Goal: Task Accomplishment & Management: Manage account settings

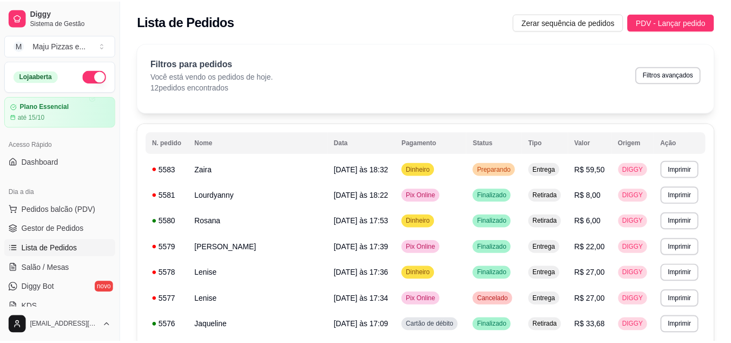
scroll to position [152, 0]
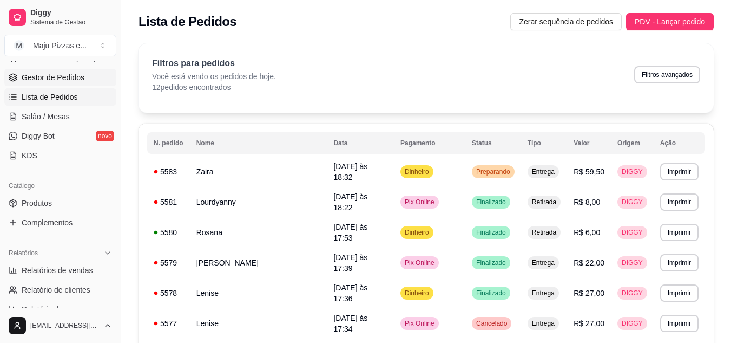
click at [74, 83] on link "Gestor de Pedidos" at bounding box center [60, 77] width 112 height 17
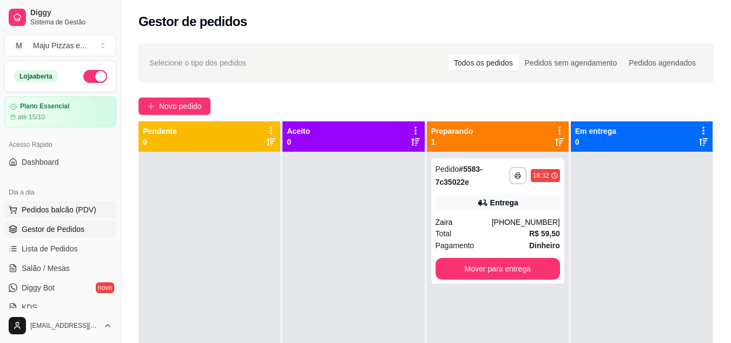
click at [67, 208] on span "Pedidos balcão (PDV)" at bounding box center [59, 209] width 75 height 11
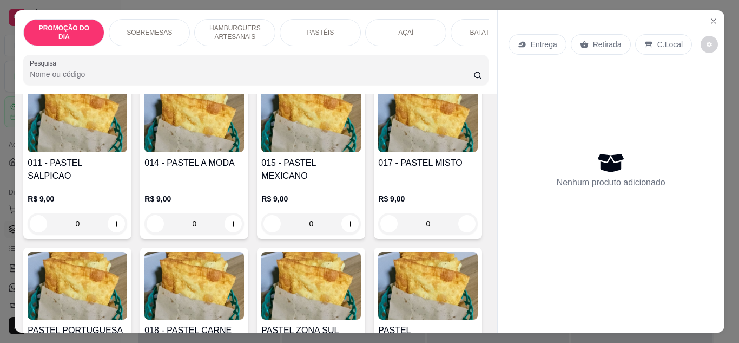
scroll to position [1614, 0]
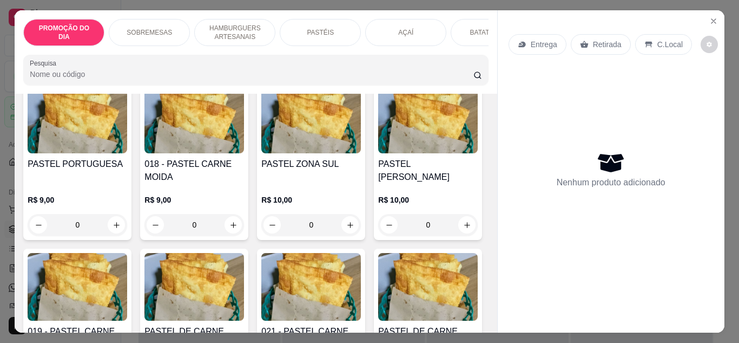
type input "1"
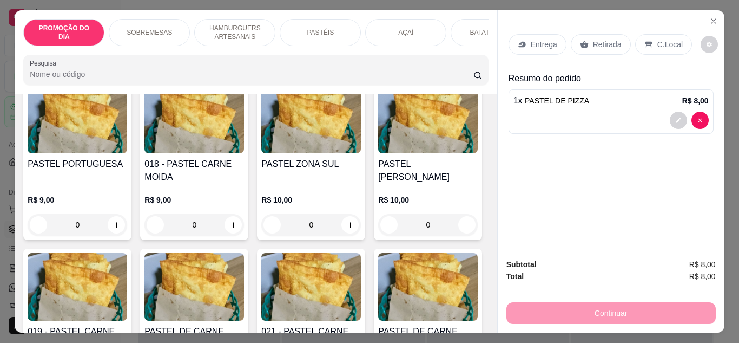
type input "1"
click at [616, 302] on div "Continuar" at bounding box center [611, 311] width 209 height 24
click at [614, 307] on div "Continuar" at bounding box center [611, 311] width 209 height 24
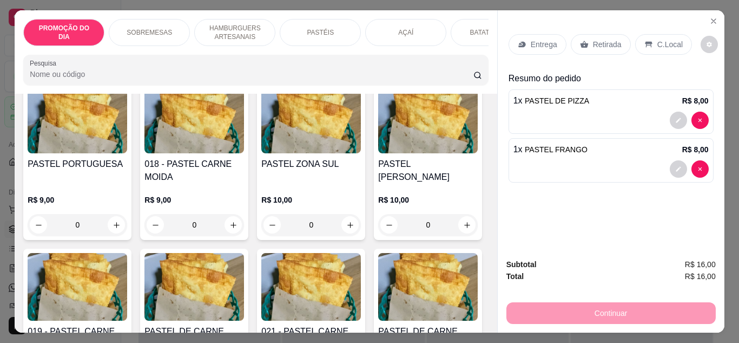
click at [600, 41] on p "Retirada" at bounding box center [607, 44] width 29 height 11
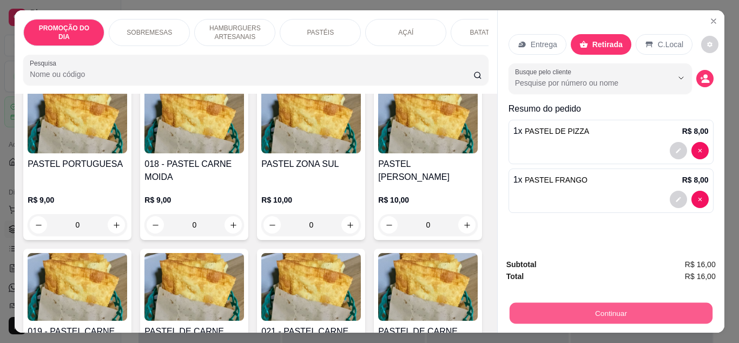
click at [583, 305] on button "Continuar" at bounding box center [610, 313] width 203 height 21
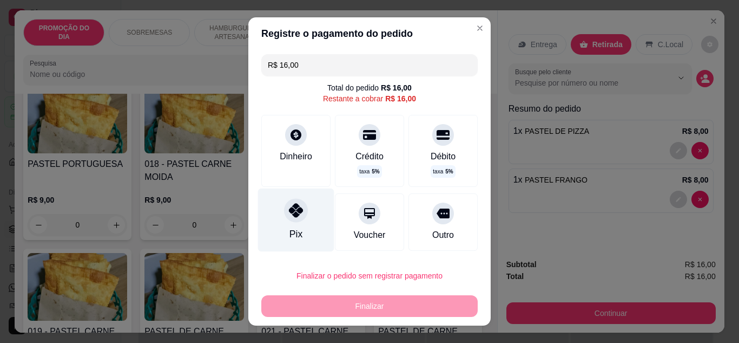
click at [286, 222] on div "Pix" at bounding box center [296, 219] width 76 height 63
type input "R$ 0,00"
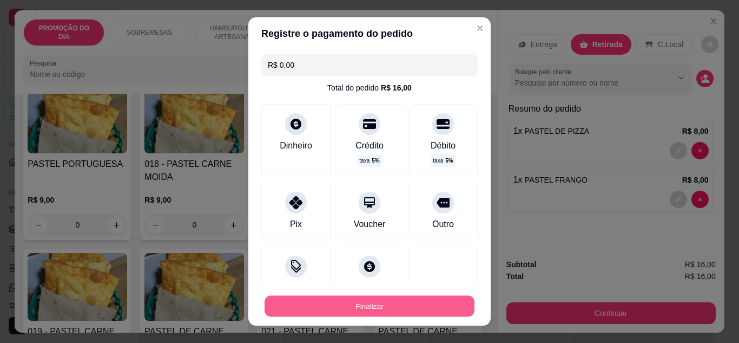
click at [355, 299] on button "Finalizar" at bounding box center [370, 306] width 210 height 21
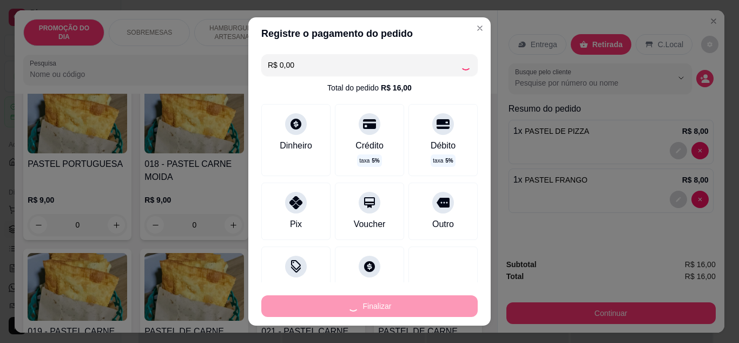
type input "0"
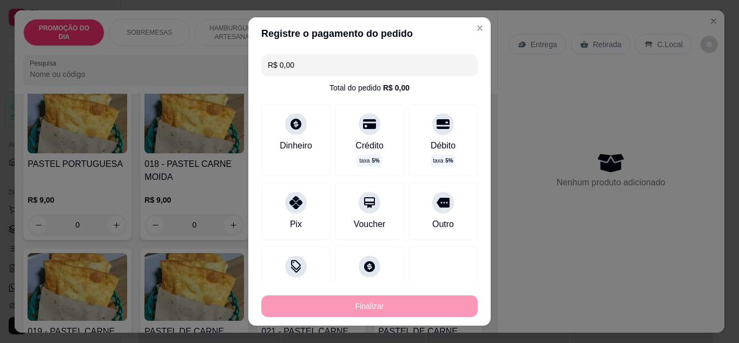
type input "-R$ 16,00"
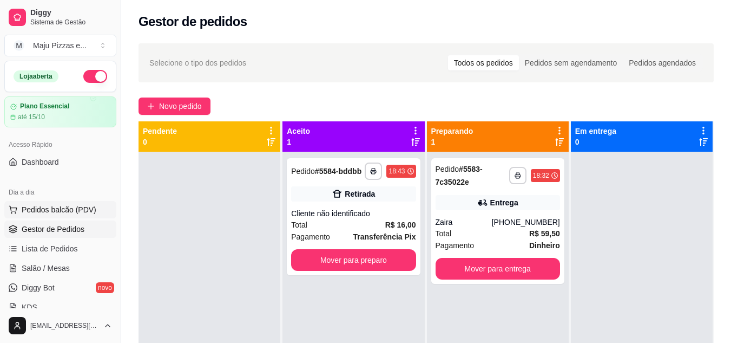
click at [53, 208] on span "Pedidos balcão (PDV)" at bounding box center [59, 209] width 75 height 11
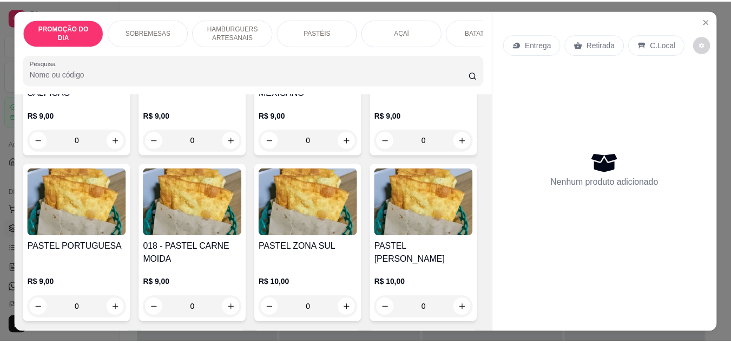
scroll to position [1535, 0]
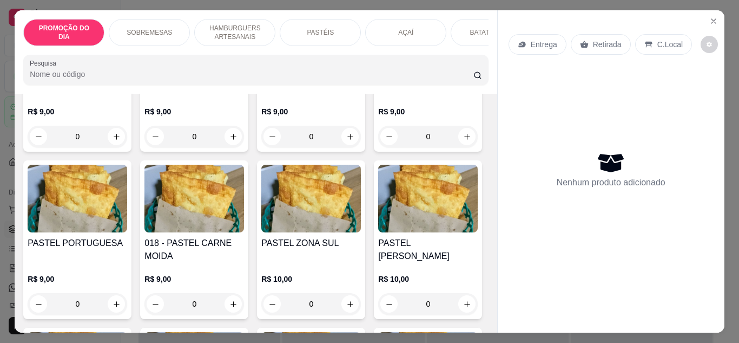
type input "1"
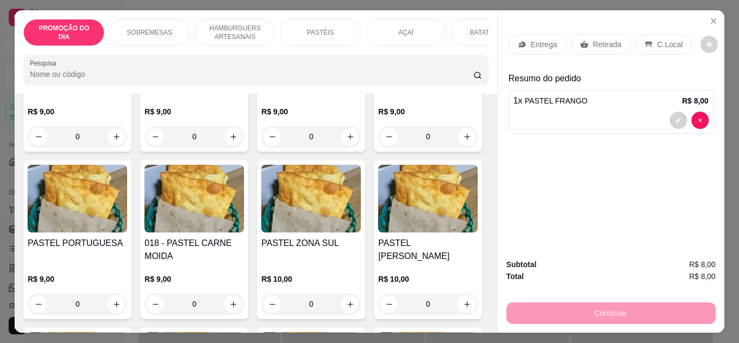
click at [709, 187] on div "Entrega Retirada C.Local Resumo do pedido 1 x PASTEL FRANGO R$ 8,00" at bounding box center [611, 129] width 227 height 239
click at [598, 43] on p "Retirada" at bounding box center [607, 44] width 29 height 11
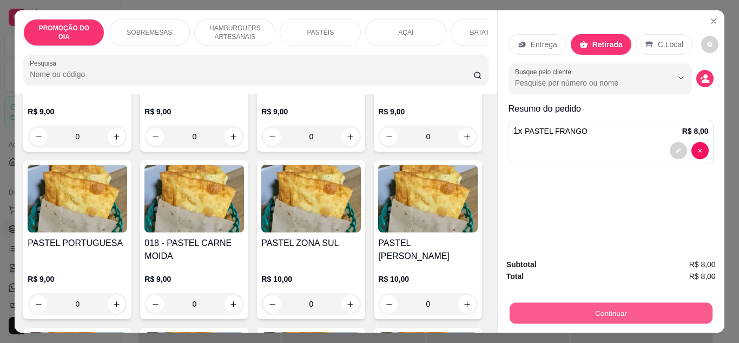
click at [609, 308] on button "Continuar" at bounding box center [610, 313] width 203 height 21
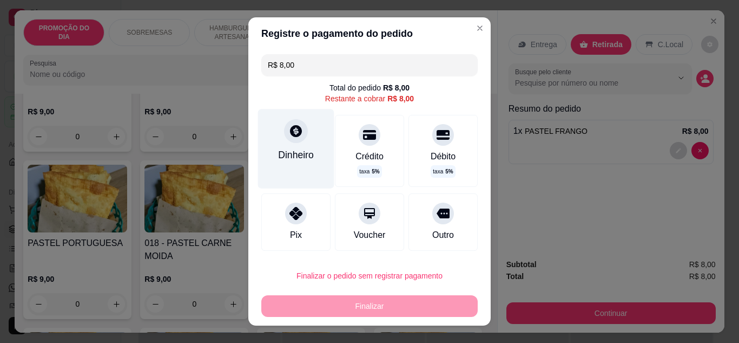
click at [292, 146] on div "Dinheiro" at bounding box center [296, 148] width 76 height 79
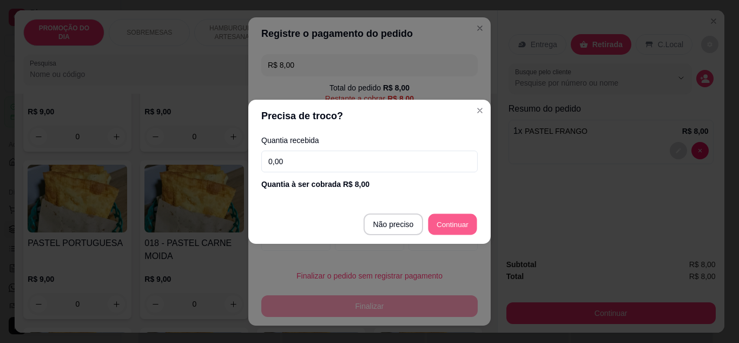
type input "R$ 0,00"
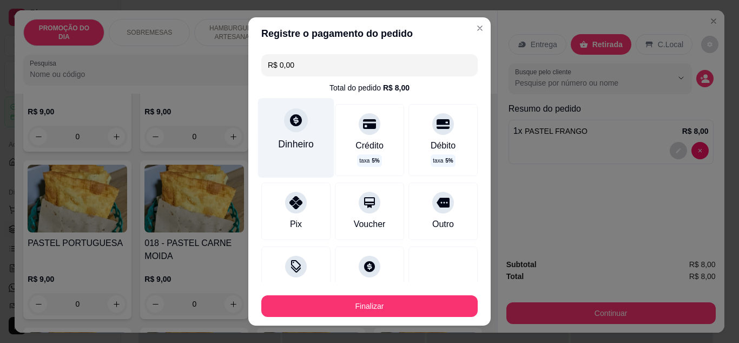
click at [290, 128] on div at bounding box center [296, 120] width 24 height 24
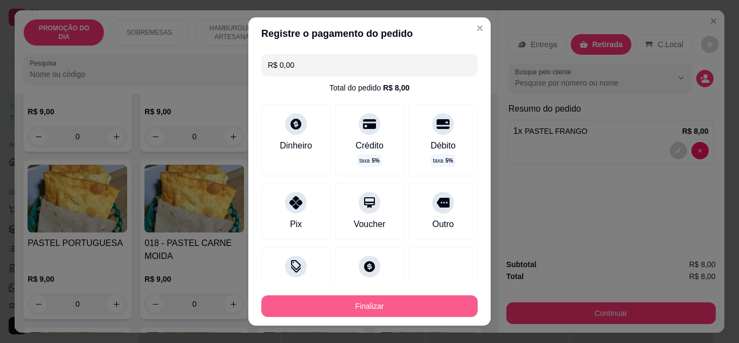
click at [384, 306] on button "Finalizar" at bounding box center [369, 306] width 217 height 22
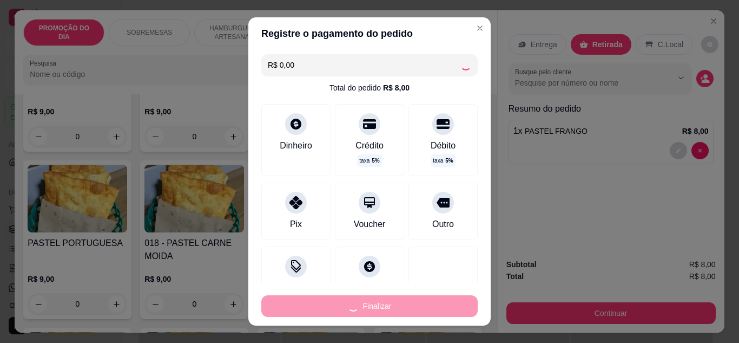
type input "0"
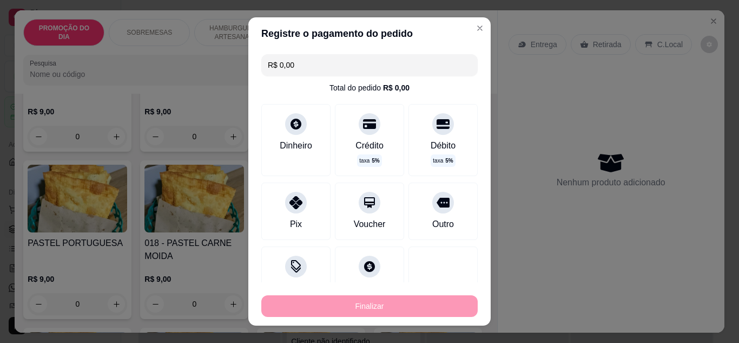
type input "-R$ 8,00"
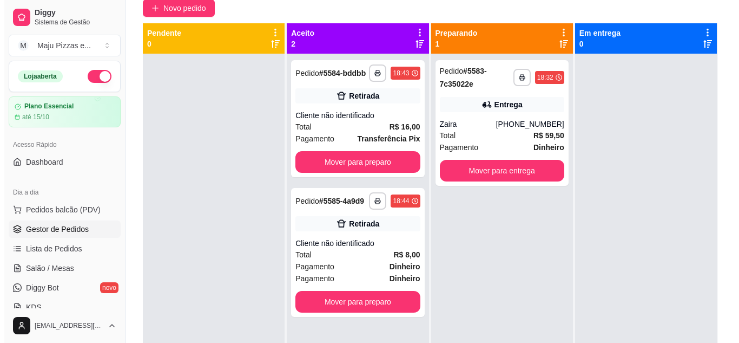
scroll to position [108, 0]
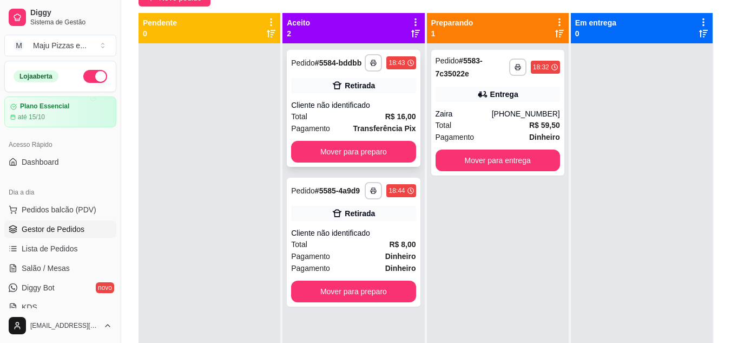
click at [335, 114] on div "Total R$ 16,00" at bounding box center [353, 116] width 125 height 12
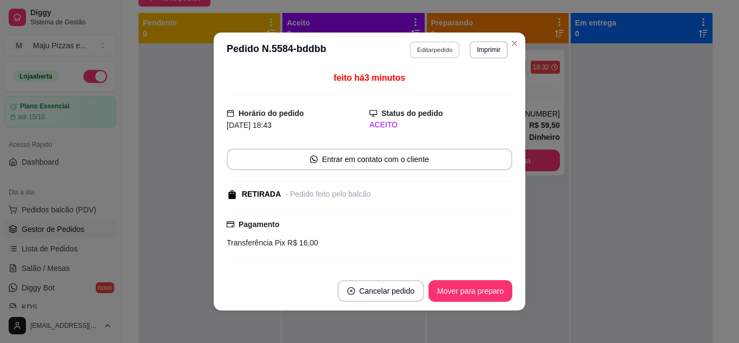
click at [424, 48] on button "Editar pedido" at bounding box center [435, 49] width 50 height 17
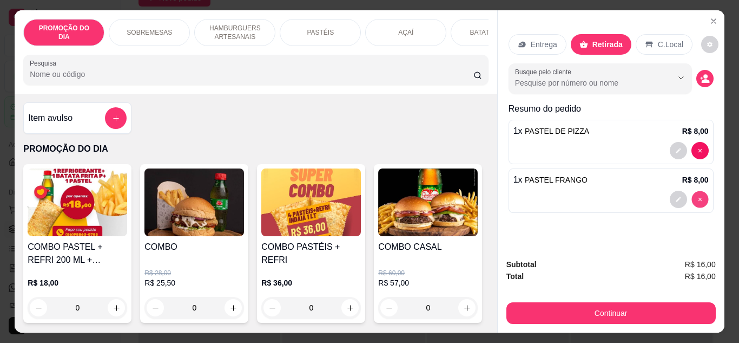
type input "0"
click at [324, 32] on p "PASTÉIS" at bounding box center [320, 32] width 27 height 9
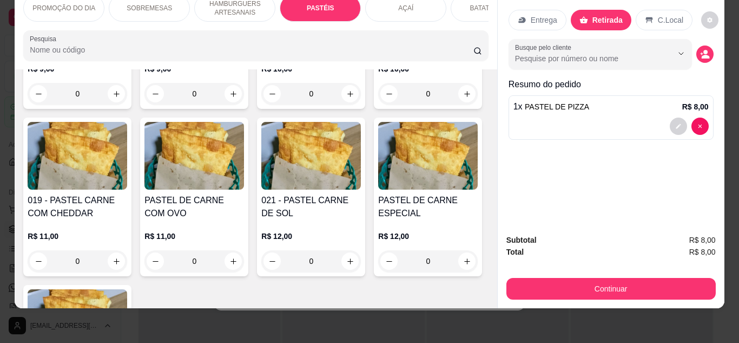
scroll to position [1723, 0]
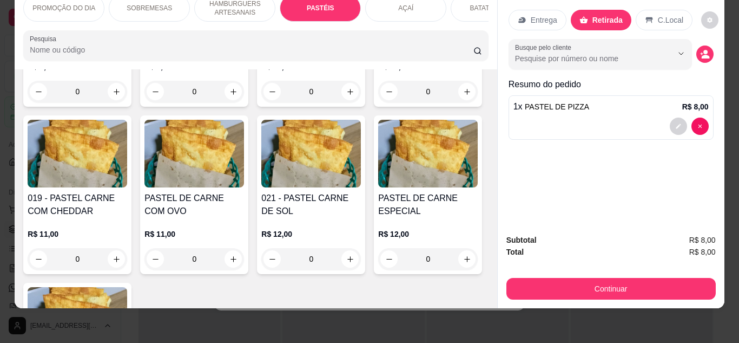
type input "1"
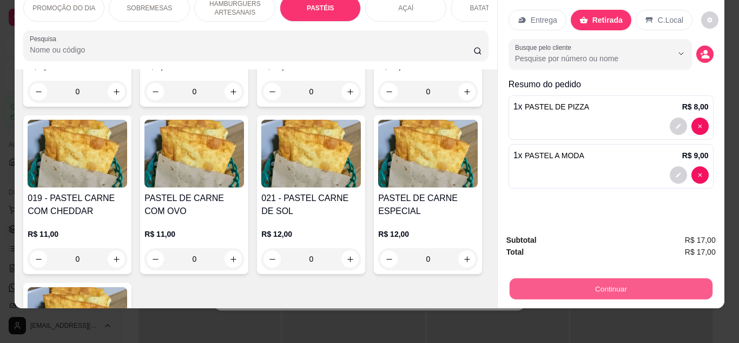
click at [522, 278] on button "Continuar" at bounding box center [610, 288] width 203 height 21
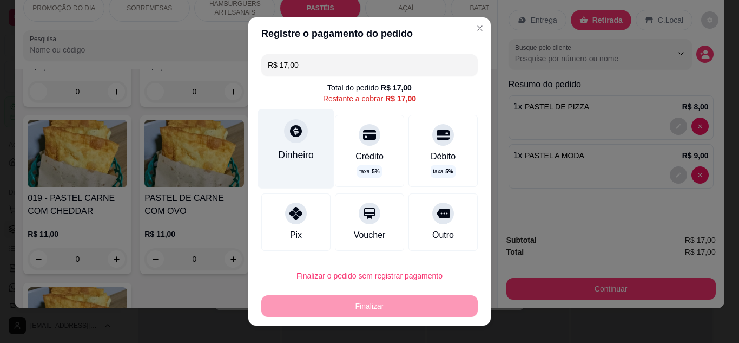
click at [296, 167] on div "Dinheiro" at bounding box center [296, 148] width 76 height 79
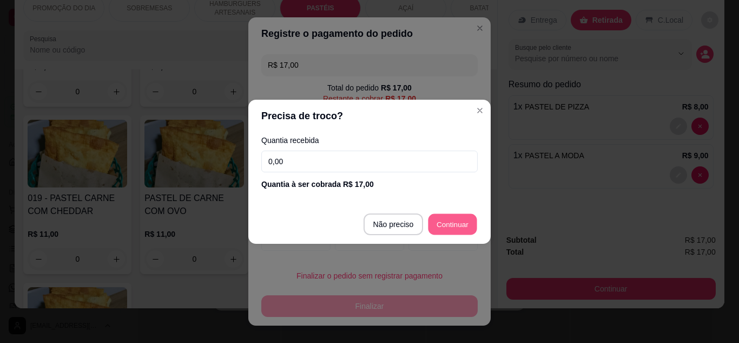
type input "R$ 0,00"
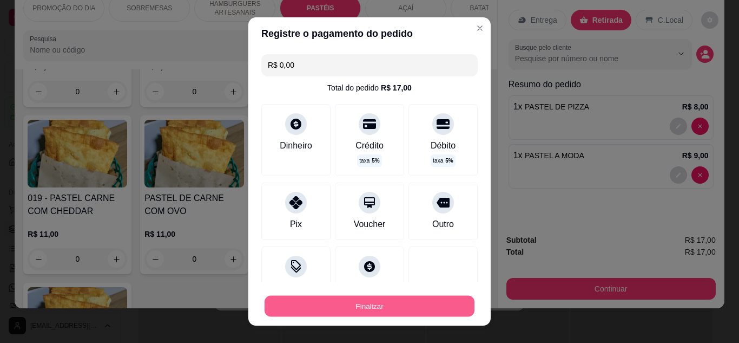
click at [392, 298] on button "Finalizar" at bounding box center [370, 306] width 210 height 21
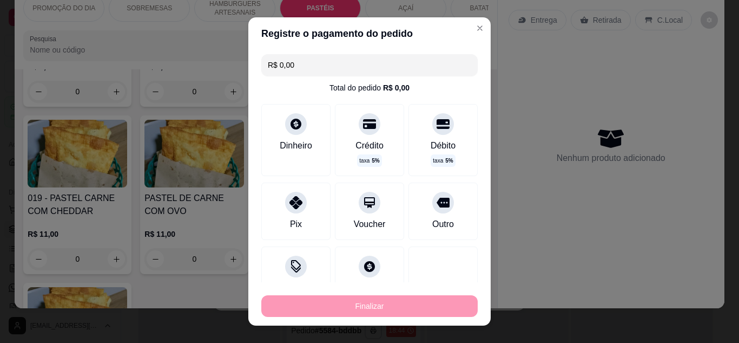
type input "0"
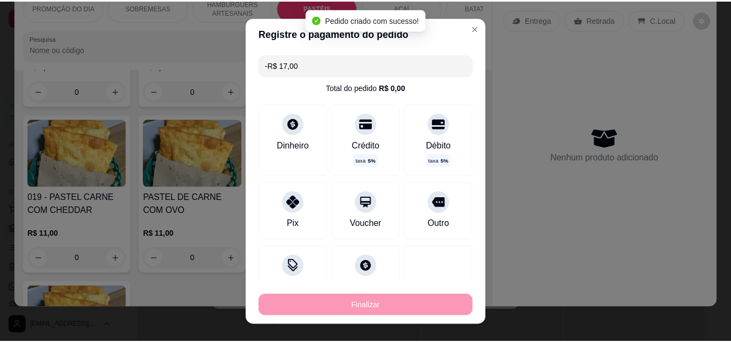
scroll to position [0, 0]
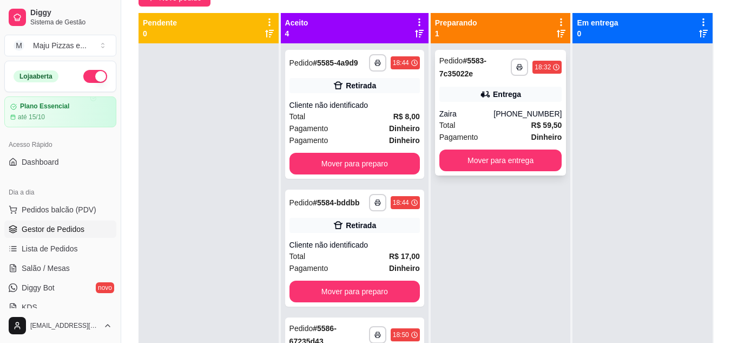
click at [544, 148] on div "**********" at bounding box center [501, 113] width 132 height 126
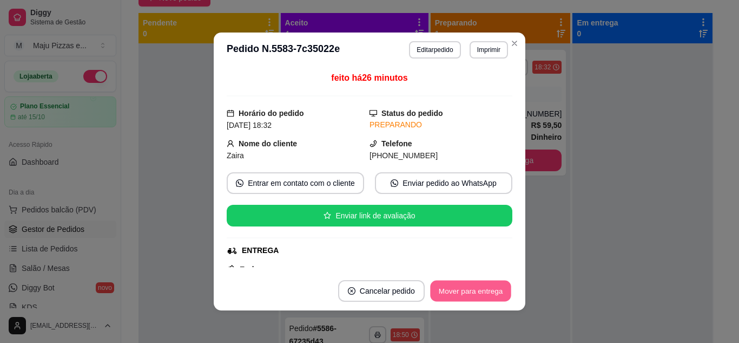
click at [486, 285] on button "Mover para entrega" at bounding box center [470, 290] width 81 height 21
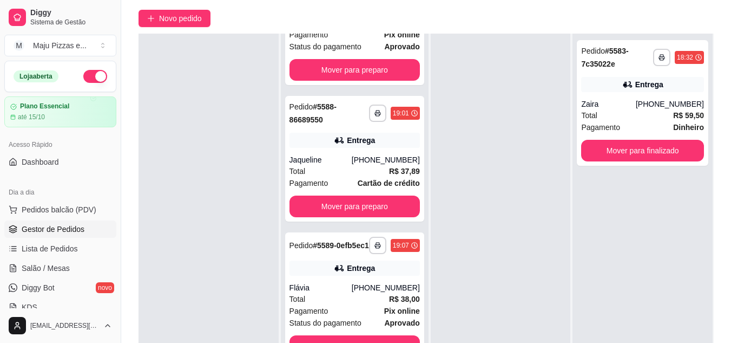
scroll to position [78, 0]
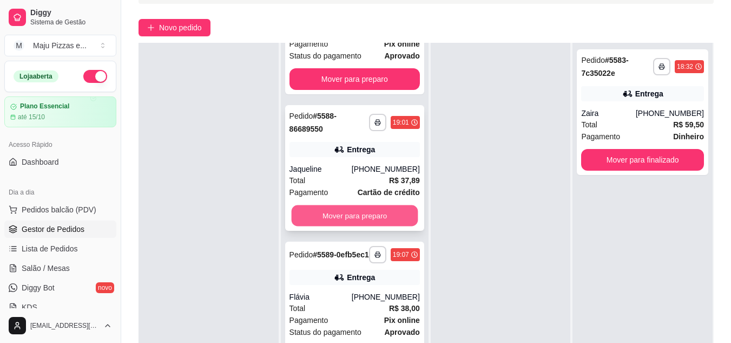
click at [384, 205] on button "Mover para preparo" at bounding box center [354, 215] width 127 height 21
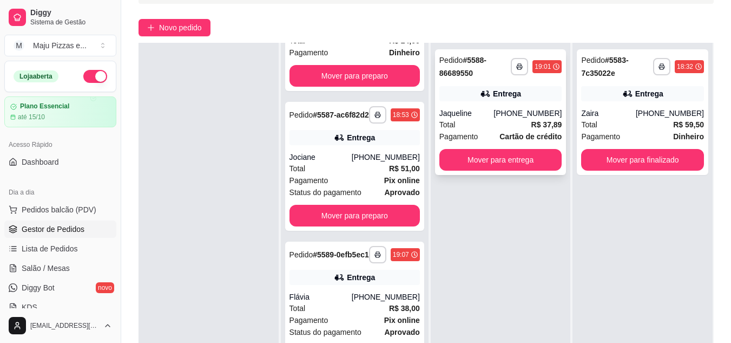
scroll to position [386, 0]
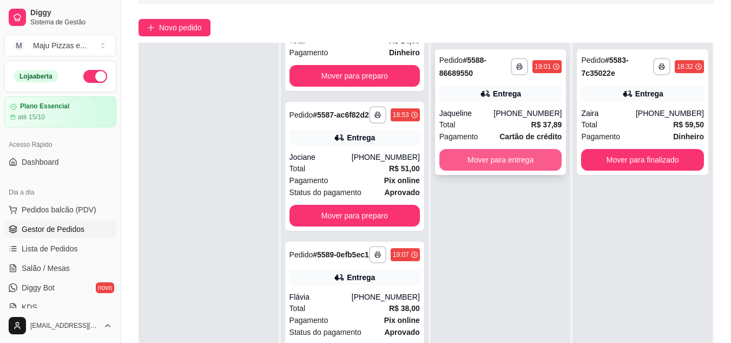
click at [524, 162] on button "Mover para entrega" at bounding box center [501, 160] width 123 height 22
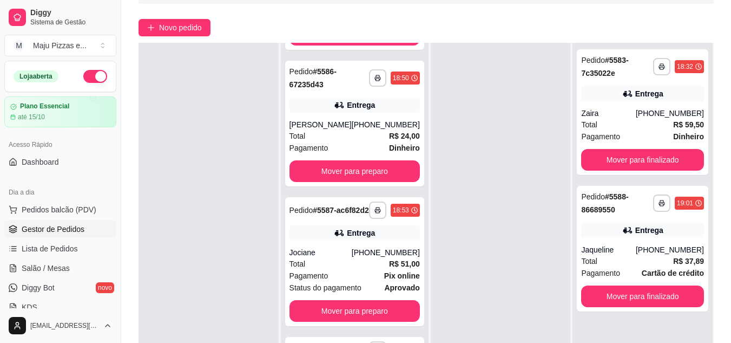
scroll to position [249, 0]
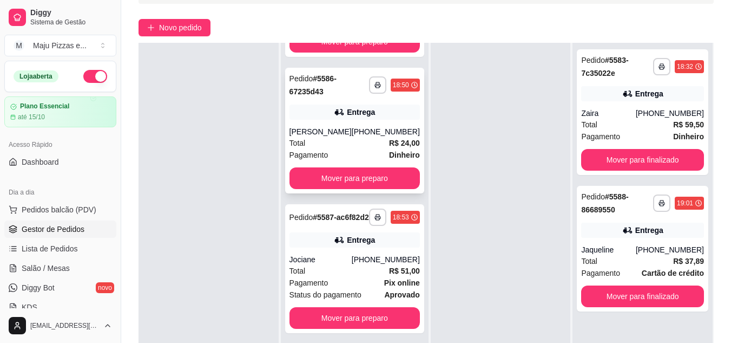
click at [330, 161] on div "Pagamento Dinheiro" at bounding box center [355, 155] width 130 height 12
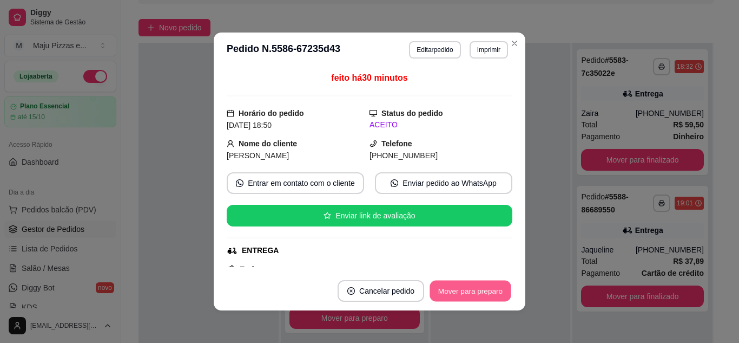
click at [460, 293] on button "Mover para preparo" at bounding box center [470, 290] width 81 height 21
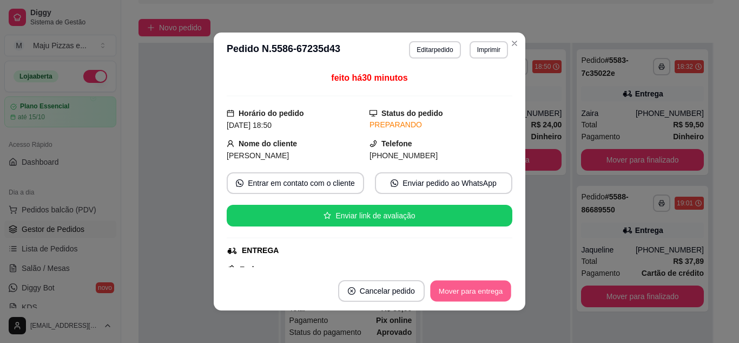
click at [460, 293] on button "Mover para entrega" at bounding box center [470, 290] width 81 height 21
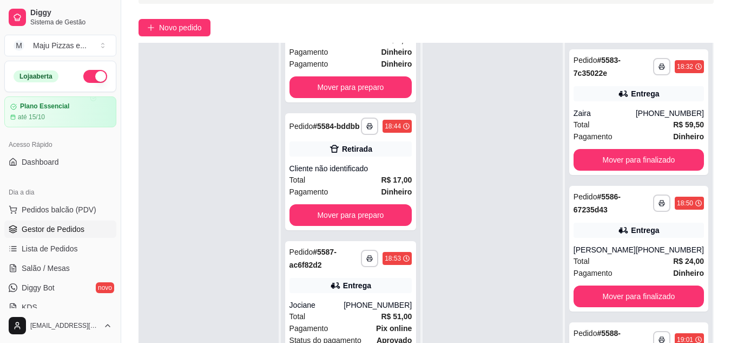
scroll to position [0, 0]
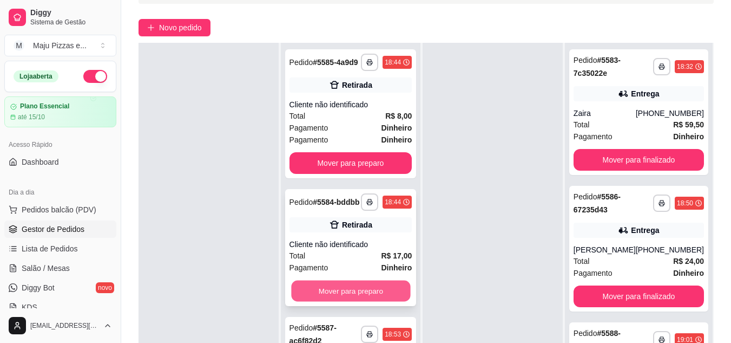
click at [379, 302] on button "Mover para preparo" at bounding box center [350, 290] width 119 height 21
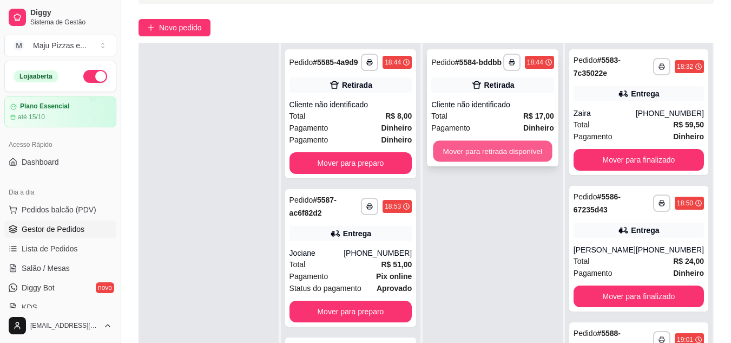
click at [463, 152] on button "Mover para retirada disponível" at bounding box center [493, 151] width 119 height 21
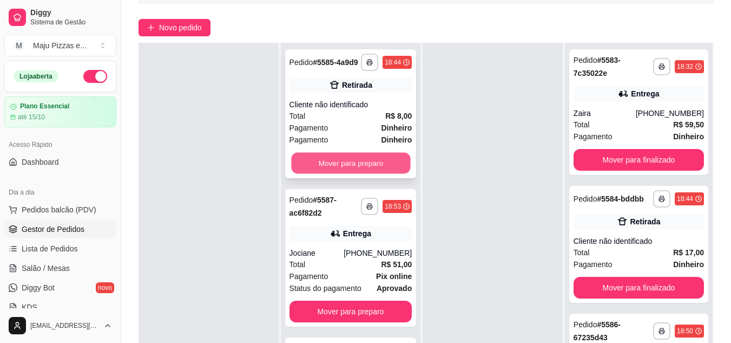
click at [391, 172] on button "Mover para preparo" at bounding box center [350, 163] width 119 height 21
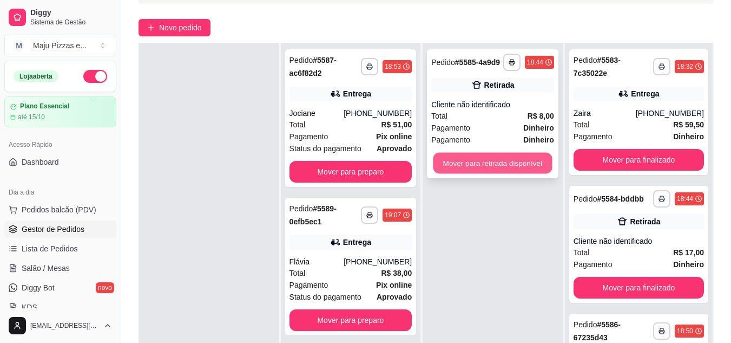
click at [458, 165] on button "Mover para retirada disponível" at bounding box center [493, 163] width 119 height 21
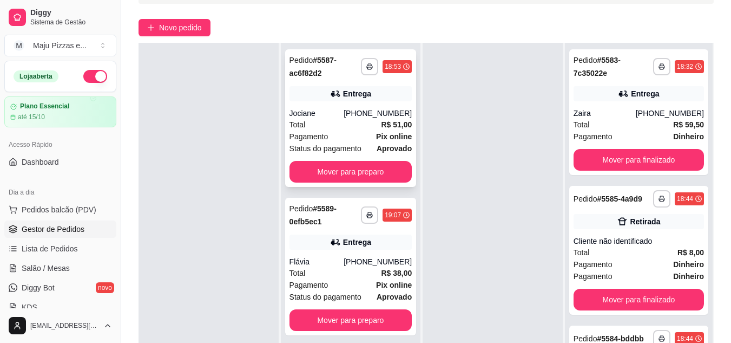
click at [369, 130] on div "Pagamento Pix online" at bounding box center [351, 136] width 123 height 12
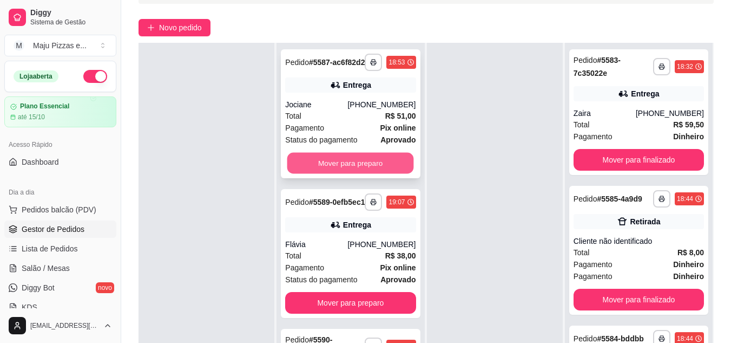
click at [375, 174] on button "Mover para preparo" at bounding box center [350, 163] width 127 height 21
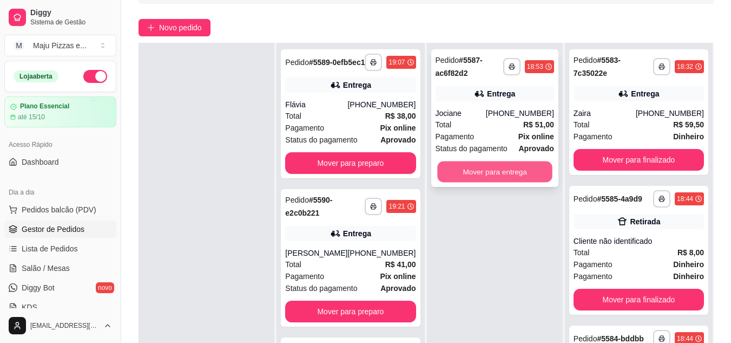
click at [503, 173] on button "Mover para entrega" at bounding box center [494, 171] width 115 height 21
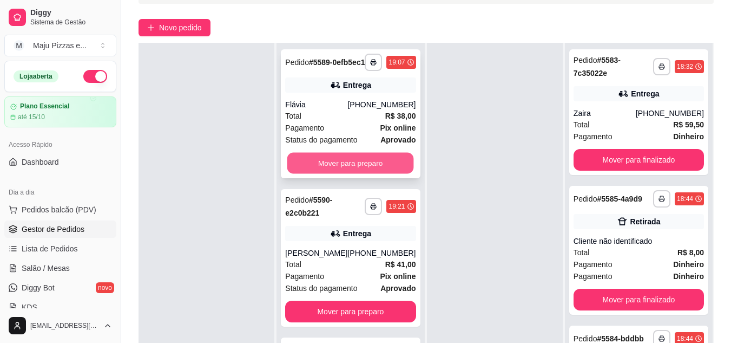
click at [394, 174] on button "Mover para preparo" at bounding box center [350, 163] width 127 height 21
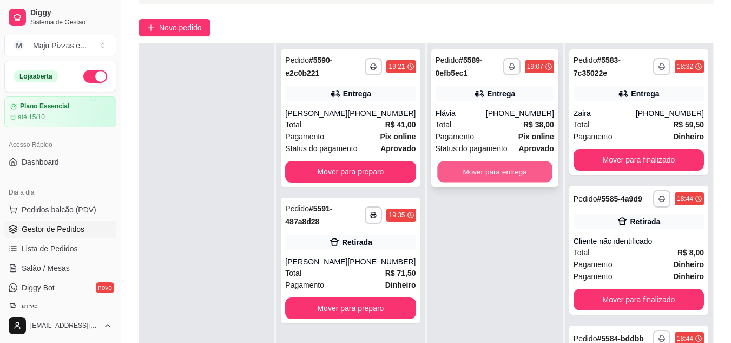
click at [499, 174] on button "Mover para entrega" at bounding box center [494, 171] width 115 height 21
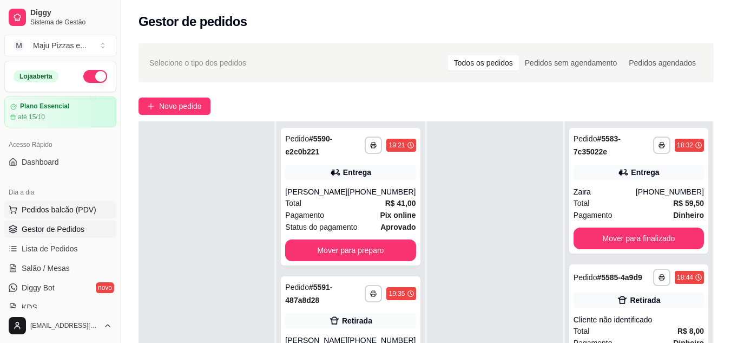
click at [66, 209] on span "Pedidos balcão (PDV)" at bounding box center [59, 209] width 75 height 11
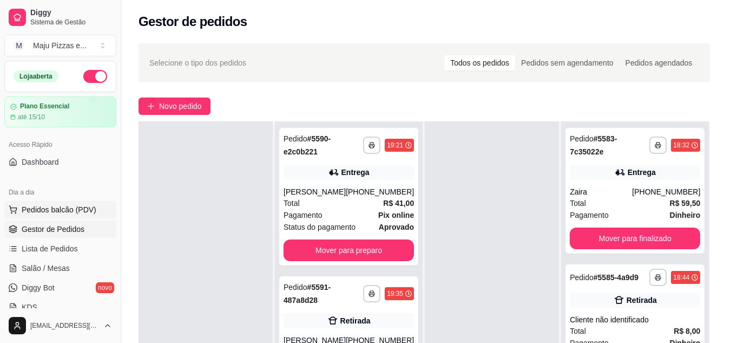
click at [66, 209] on img at bounding box center [78, 202] width 100 height 68
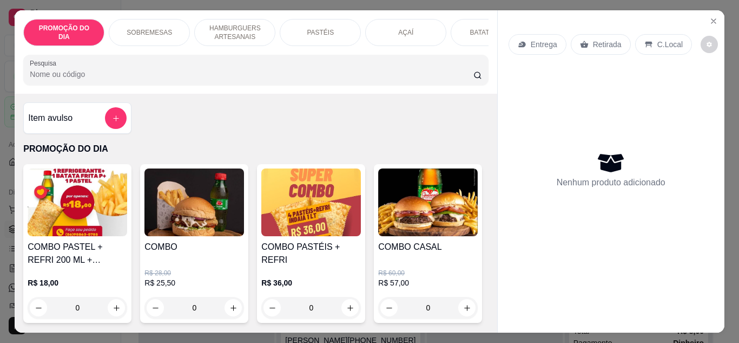
click at [296, 33] on div "PASTÉIS" at bounding box center [320, 32] width 81 height 27
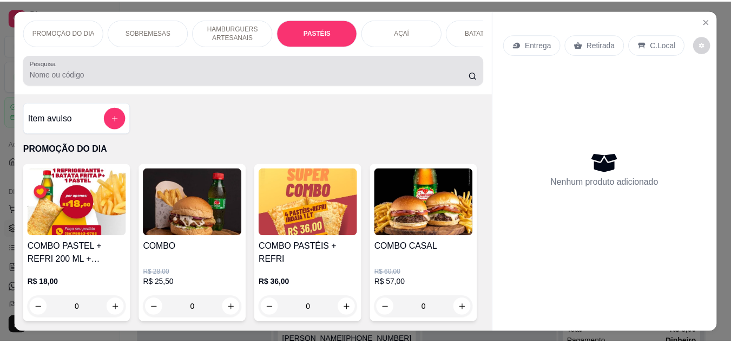
scroll to position [29, 0]
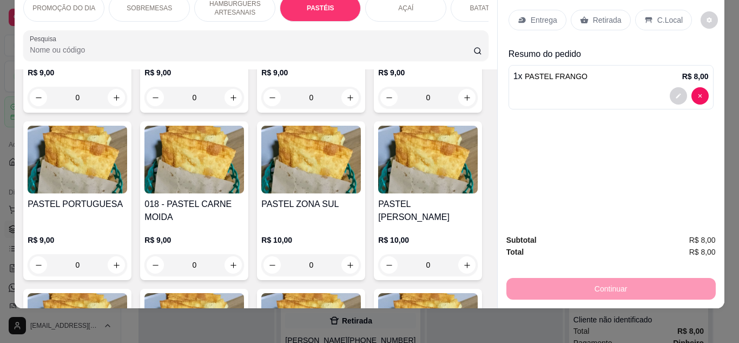
type input "2"
click at [587, 11] on div "Retirada" at bounding box center [601, 20] width 60 height 21
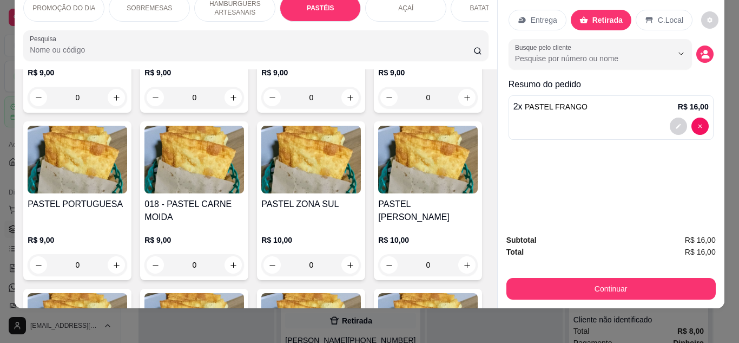
click at [544, 275] on div "Continuar" at bounding box center [611, 287] width 209 height 24
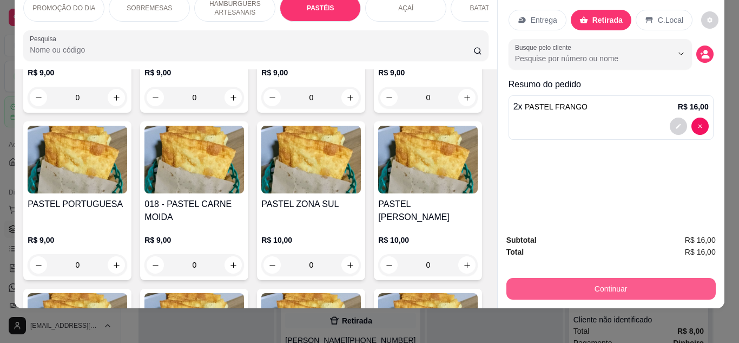
click at [568, 278] on button "Continuar" at bounding box center [611, 289] width 209 height 22
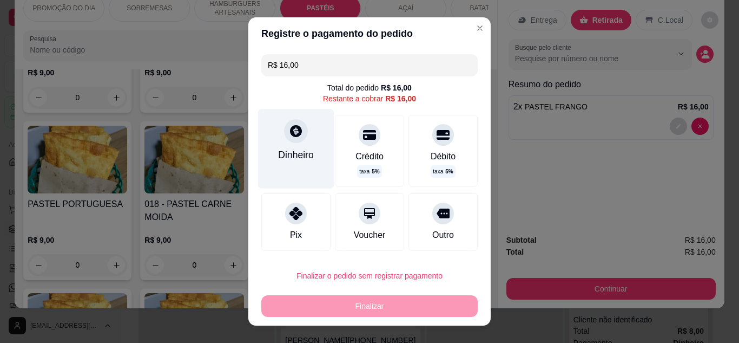
click at [292, 171] on div "Dinheiro" at bounding box center [296, 148] width 76 height 79
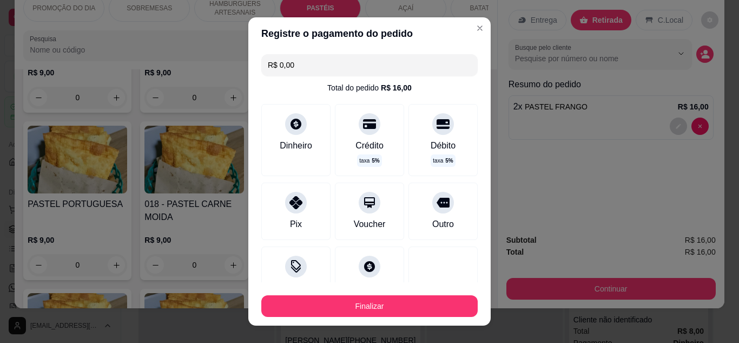
type input "R$ 0,00"
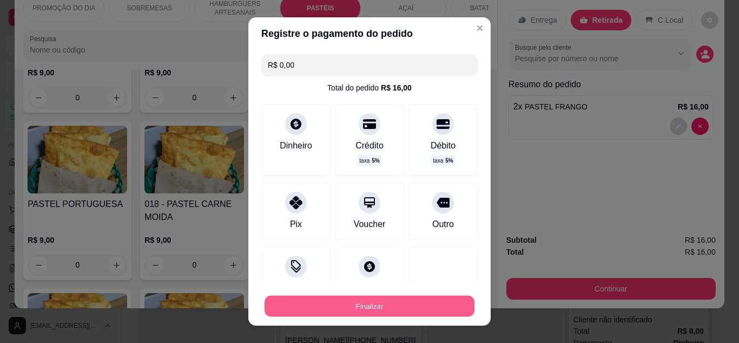
click at [404, 302] on button "Finalizar" at bounding box center [370, 306] width 210 height 21
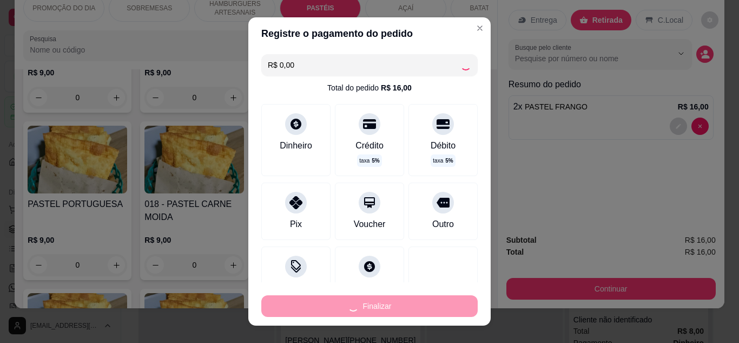
type input "0"
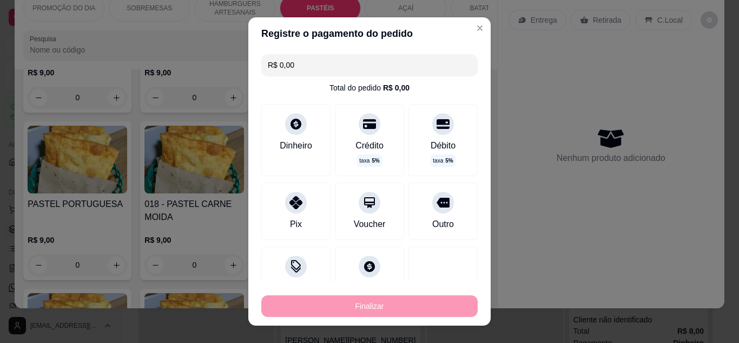
type input "-R$ 16,00"
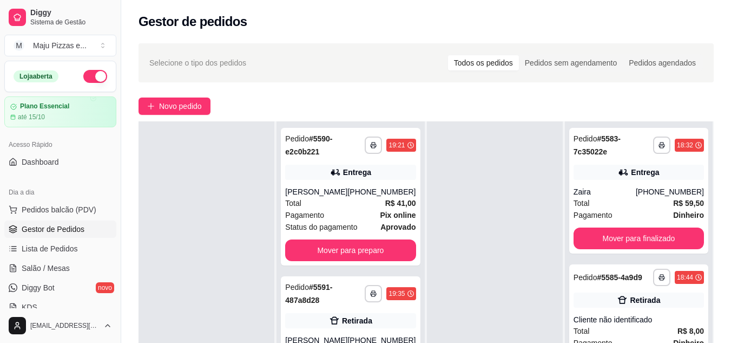
click at [404, 302] on div "**********" at bounding box center [350, 339] width 139 height 126
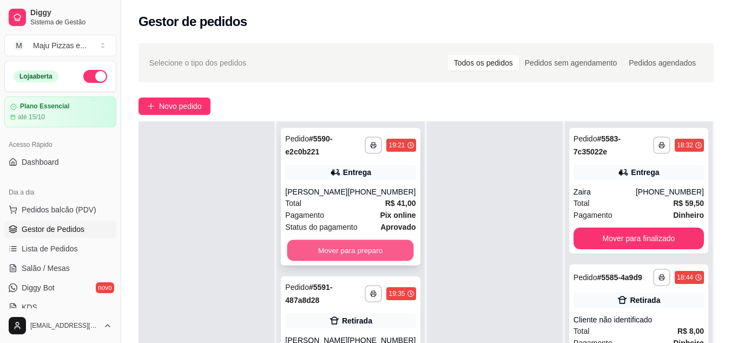
click at [336, 245] on button "Mover para preparo" at bounding box center [350, 250] width 127 height 21
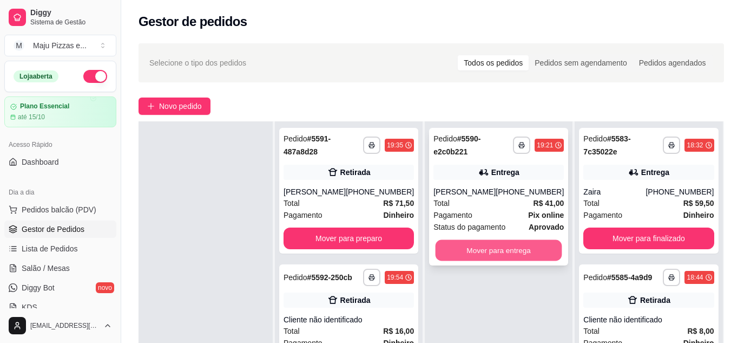
click at [438, 256] on button "Mover para entrega" at bounding box center [499, 250] width 127 height 21
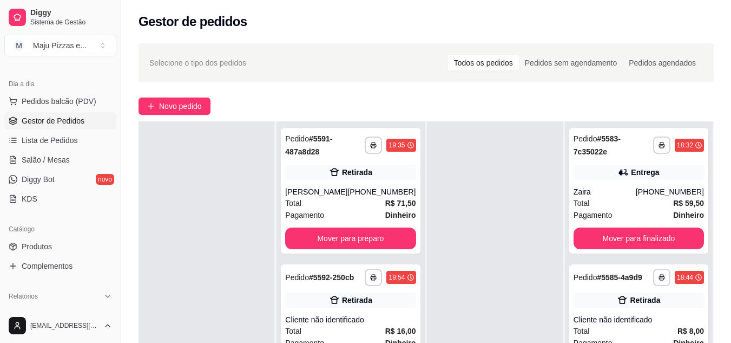
scroll to position [130, 0]
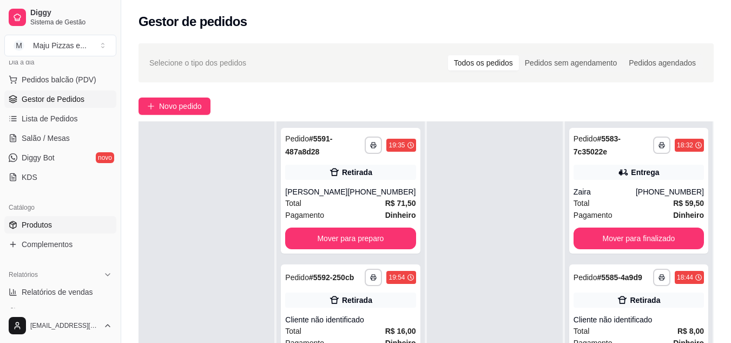
click at [31, 226] on span "Produtos" at bounding box center [37, 224] width 30 height 11
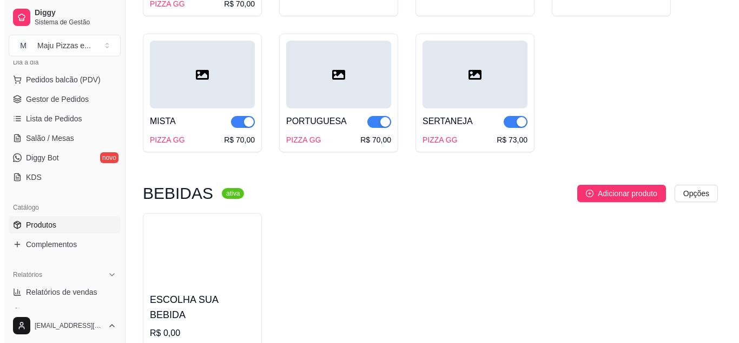
scroll to position [5514, 0]
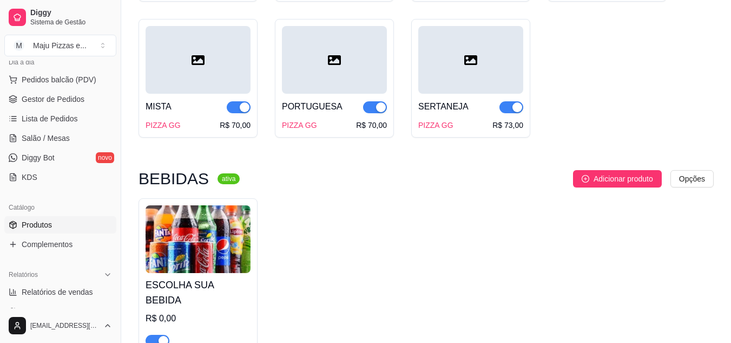
click at [162, 205] on img at bounding box center [198, 239] width 105 height 68
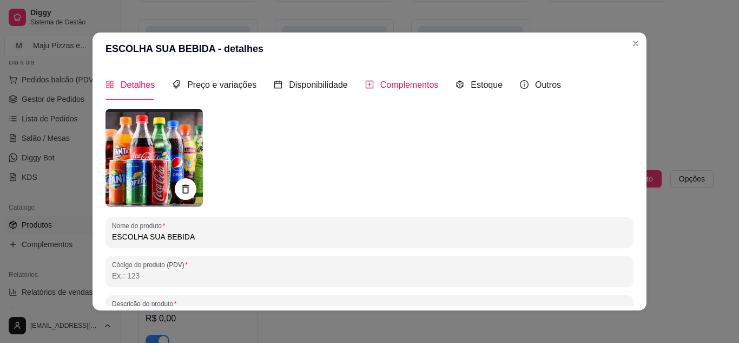
click at [390, 89] on span "Complementos" at bounding box center [410, 84] width 58 height 9
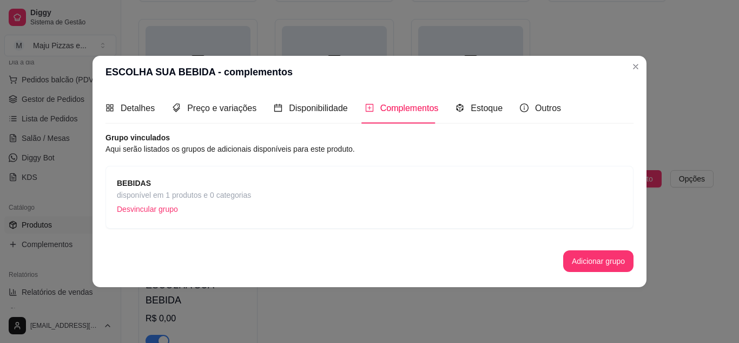
click at [137, 184] on strong "BEBIDAS" at bounding box center [134, 183] width 34 height 9
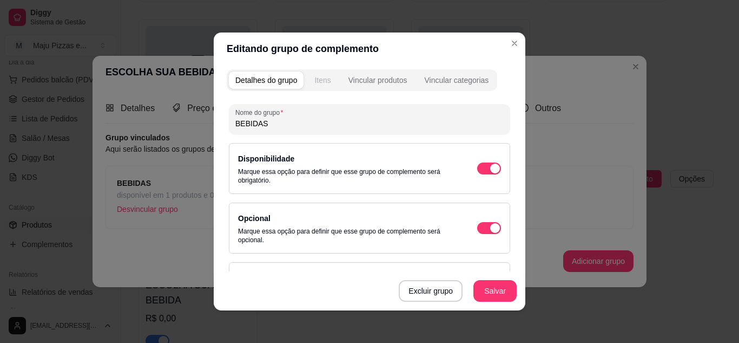
click at [316, 83] on div "Itens" at bounding box center [323, 80] width 16 height 11
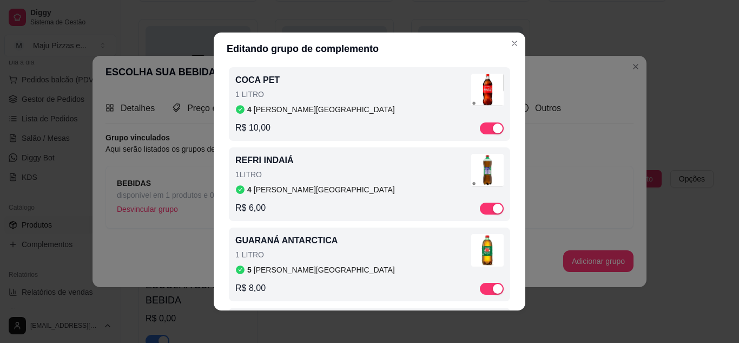
scroll to position [715, 0]
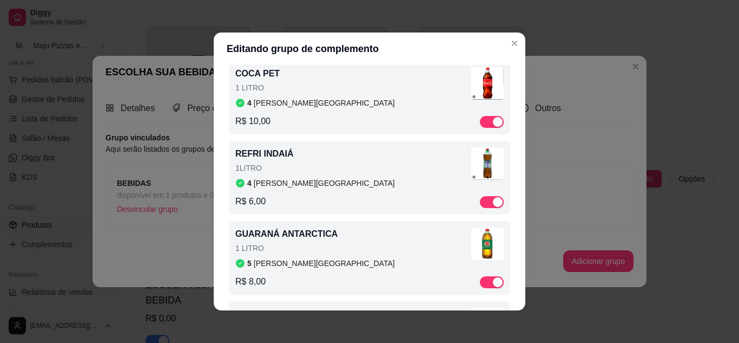
click at [302, 194] on div "REFRI INDAIÁ 1LITRO 4 em estoque R$ 6,00" at bounding box center [369, 177] width 268 height 61
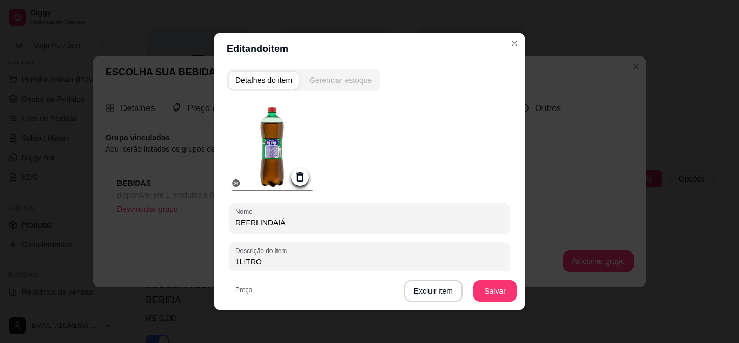
click at [319, 79] on div "Gerenciar estoque" at bounding box center [341, 80] width 62 height 11
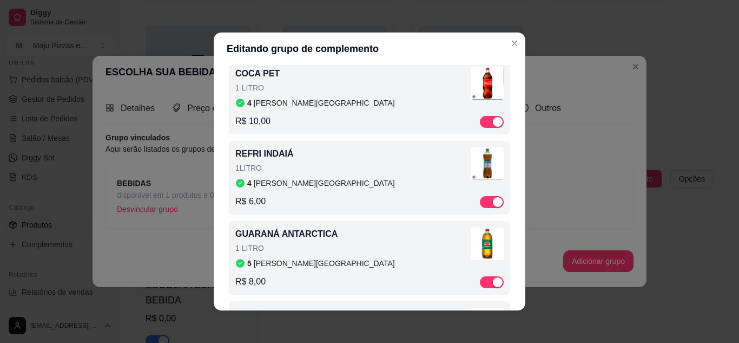
click at [343, 166] on div "REFRI INDAIÁ 1LITRO 4 [PERSON_NAME][GEOGRAPHIC_DATA]" at bounding box center [353, 167] width 236 height 41
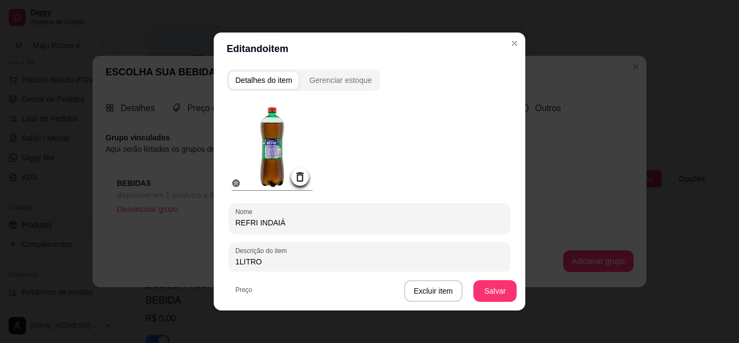
click at [516, 307] on div "Excluir item Salvar" at bounding box center [370, 290] width 312 height 39
click at [516, 301] on div "Excluir item Salvar" at bounding box center [370, 290] width 312 height 39
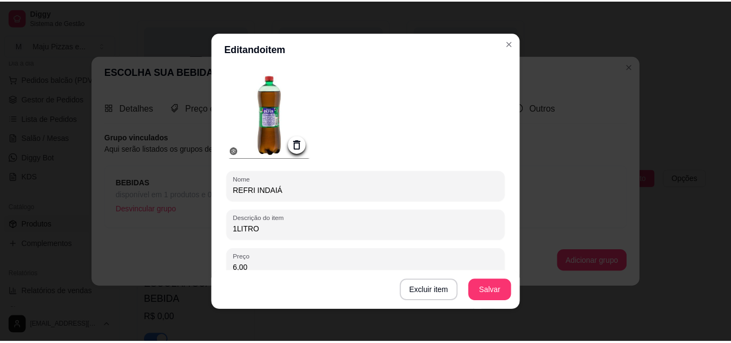
scroll to position [37, 0]
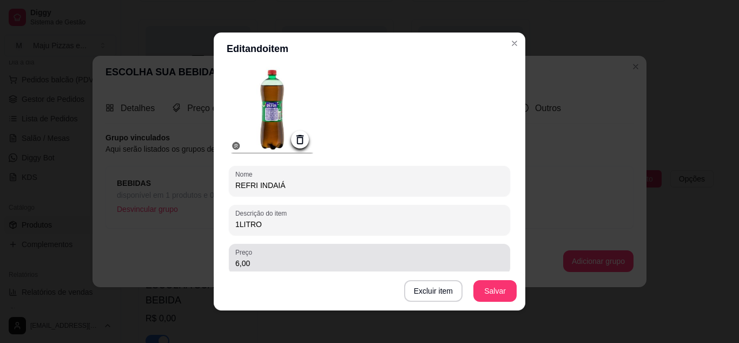
click at [413, 254] on div "6,00" at bounding box center [369, 259] width 268 height 22
click at [337, 263] on input "6,00" at bounding box center [369, 263] width 268 height 11
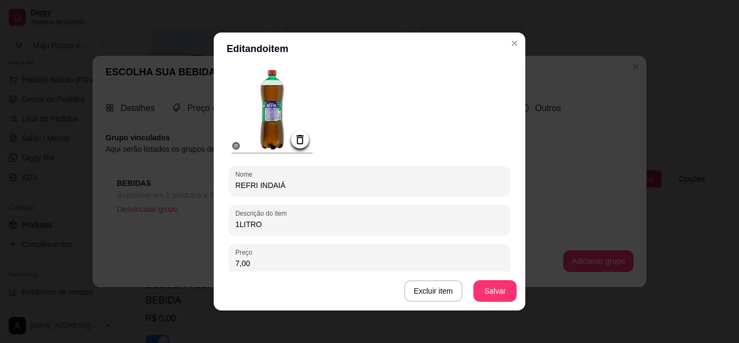
type input "7,00"
click at [489, 291] on button "Salvar" at bounding box center [495, 290] width 42 height 21
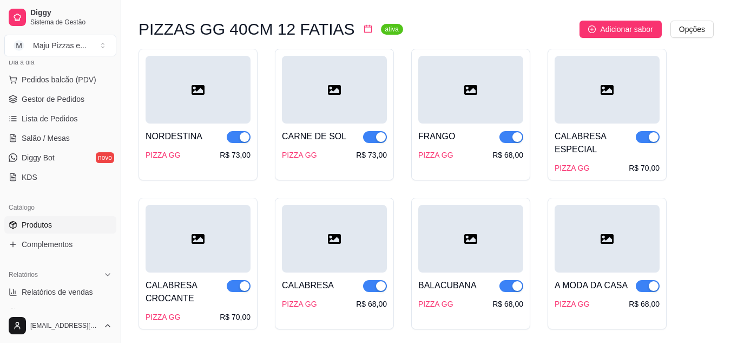
scroll to position [4987, 0]
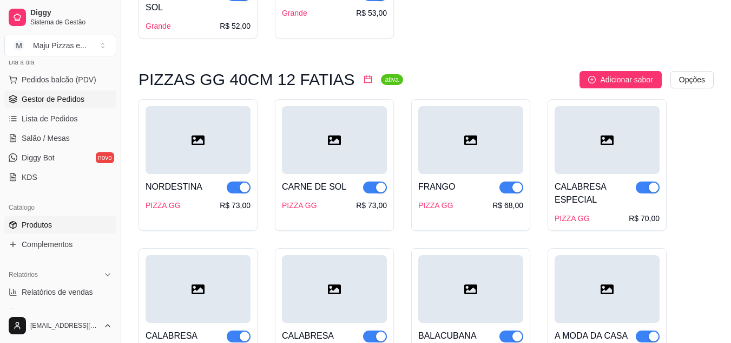
click at [30, 98] on span "Gestor de Pedidos" at bounding box center [53, 99] width 63 height 11
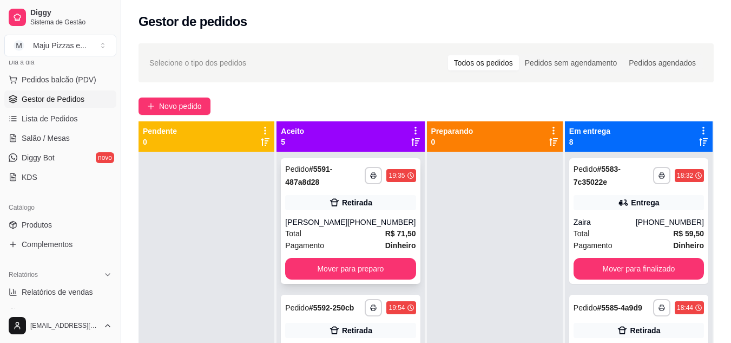
click at [326, 239] on div "Total R$ 71,50" at bounding box center [350, 233] width 130 height 12
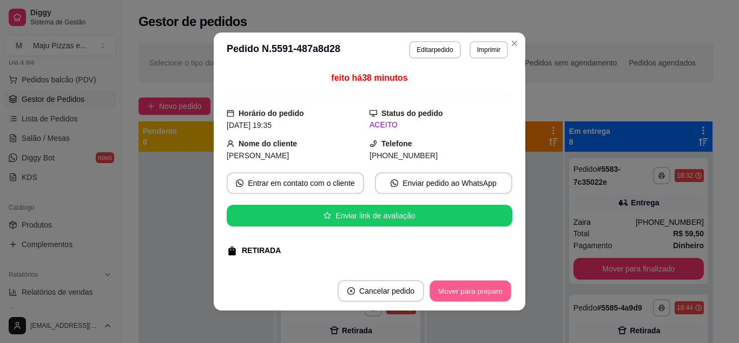
click at [469, 293] on button "Mover para preparo" at bounding box center [470, 290] width 81 height 21
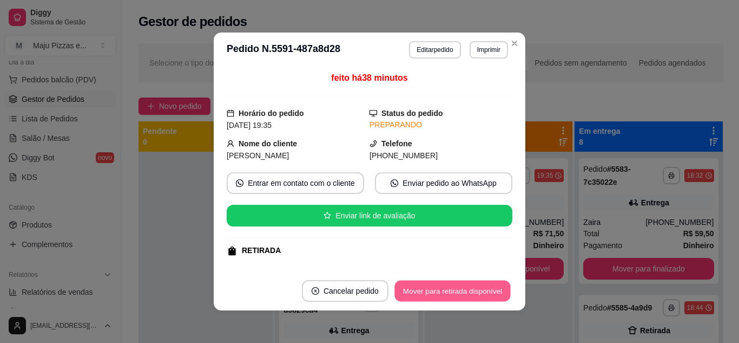
click at [469, 293] on button "Mover para retirada disponível" at bounding box center [453, 290] width 116 height 21
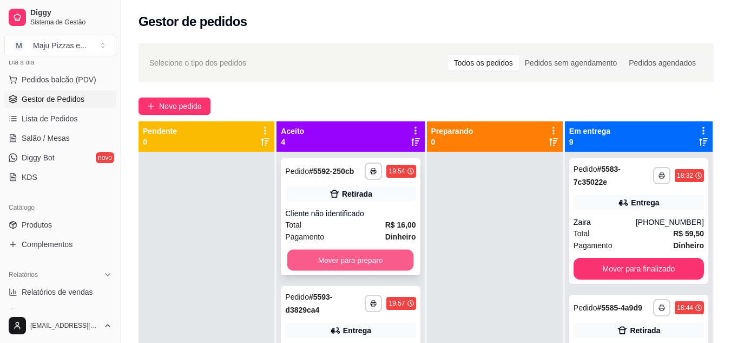
click at [387, 271] on button "Mover para preparo" at bounding box center [350, 260] width 127 height 21
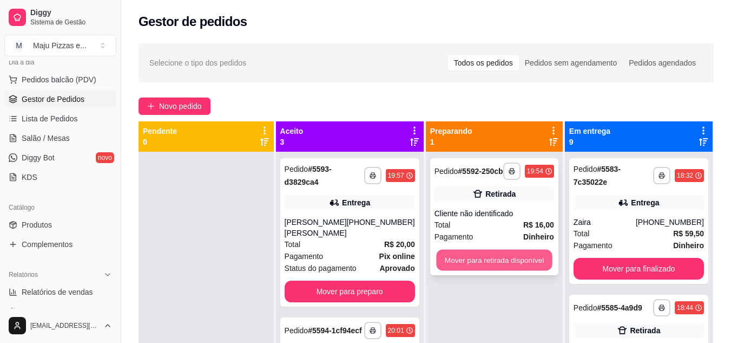
click at [519, 255] on button "Mover para retirada disponível" at bounding box center [494, 260] width 116 height 21
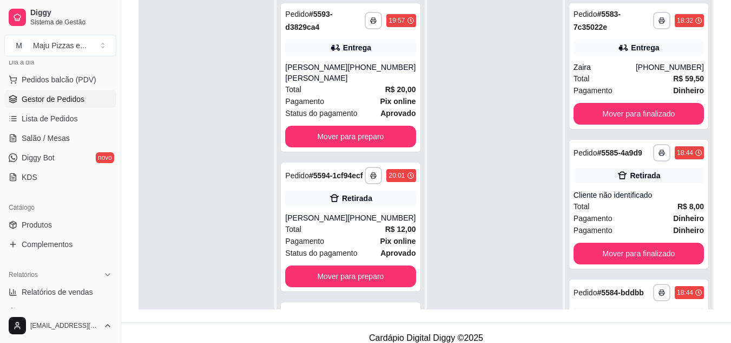
scroll to position [165, 0]
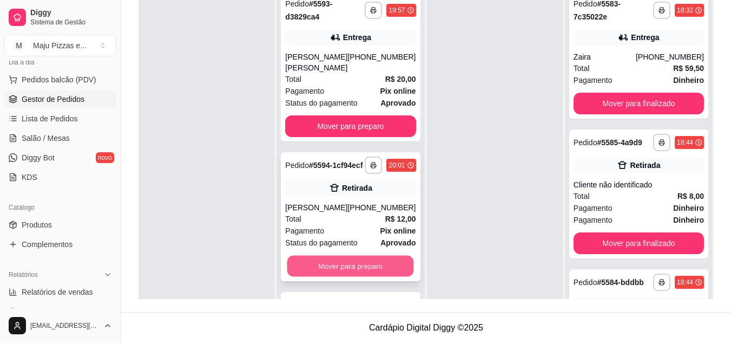
click at [353, 256] on button "Mover para preparo" at bounding box center [350, 266] width 127 height 21
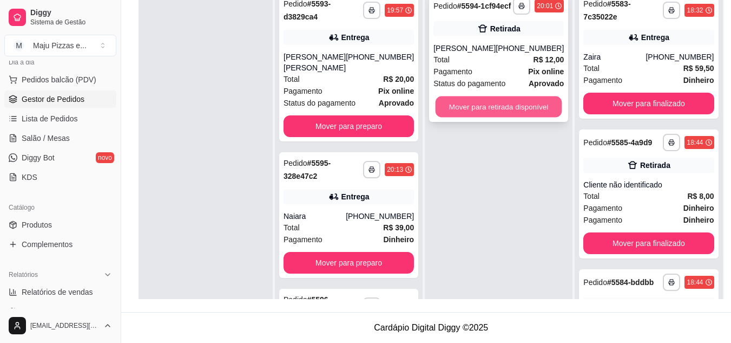
click at [501, 104] on button "Mover para retirada disponível" at bounding box center [499, 106] width 127 height 21
click at [500, 114] on button "Mover para retirada disponível" at bounding box center [499, 106] width 127 height 21
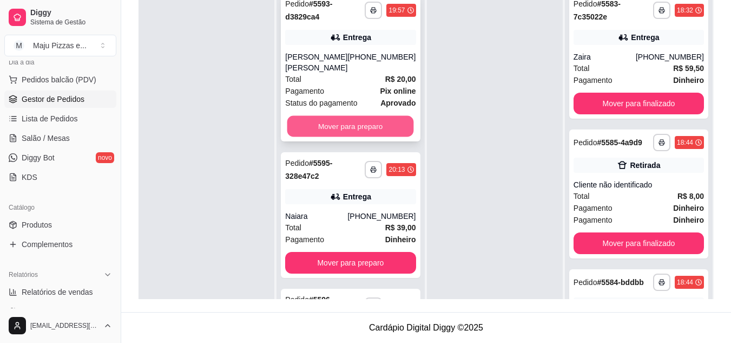
click at [360, 116] on button "Mover para preparo" at bounding box center [350, 126] width 127 height 21
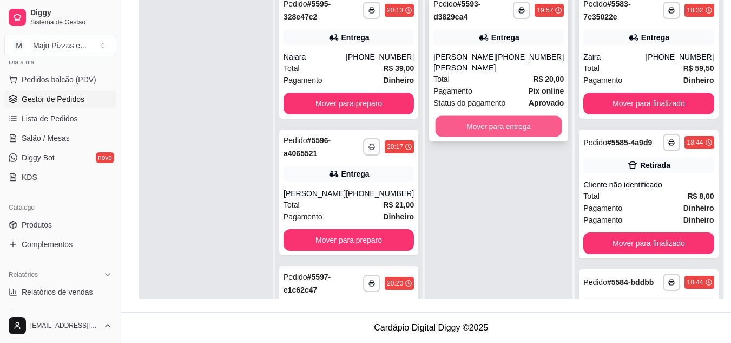
click at [505, 116] on button "Mover para entrega" at bounding box center [499, 126] width 127 height 21
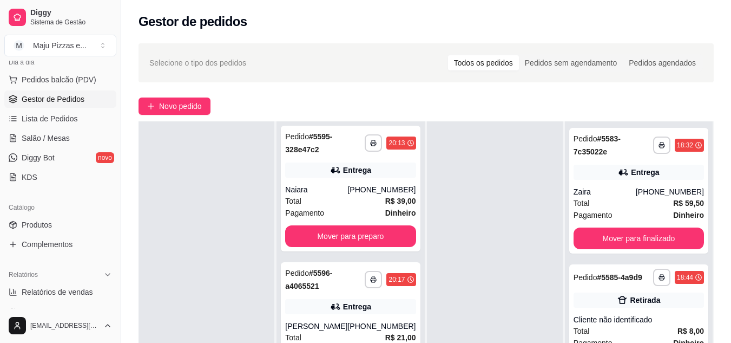
scroll to position [0, 0]
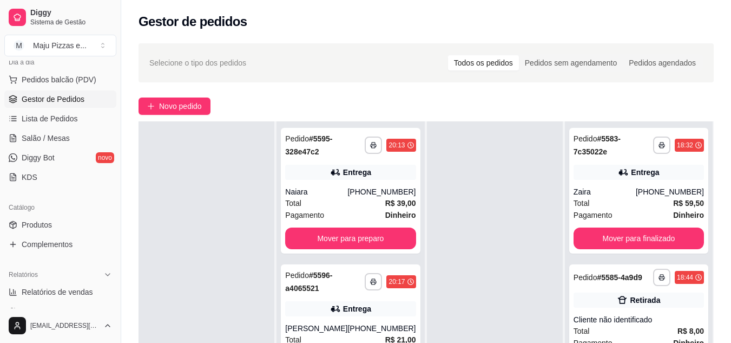
click at [523, 217] on div at bounding box center [495, 292] width 136 height 343
click at [674, 240] on button "Mover para finalizado" at bounding box center [638, 238] width 127 height 21
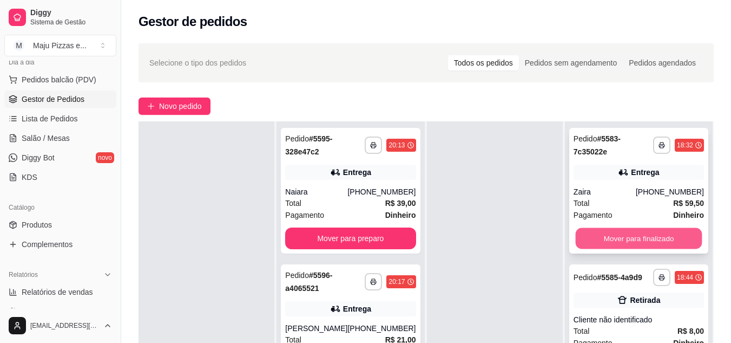
click at [665, 246] on button "Mover para finalizado" at bounding box center [638, 238] width 127 height 21
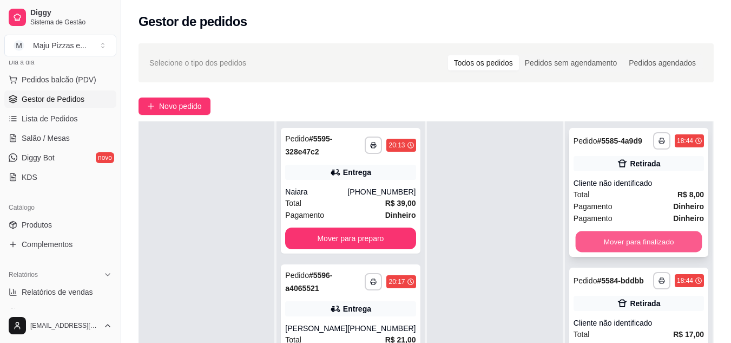
click at [661, 248] on button "Mover para finalizado" at bounding box center [638, 241] width 127 height 21
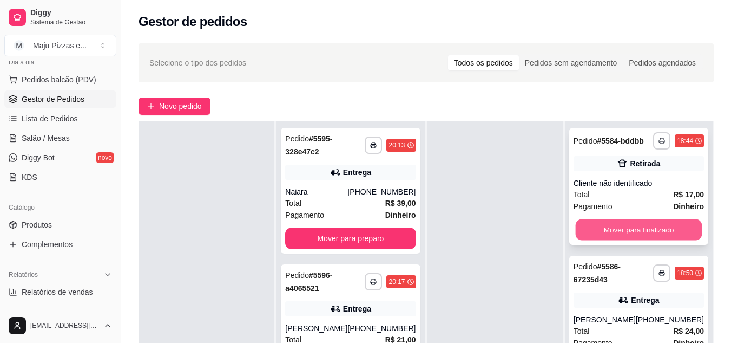
click at [676, 240] on button "Mover para finalizado" at bounding box center [638, 229] width 127 height 21
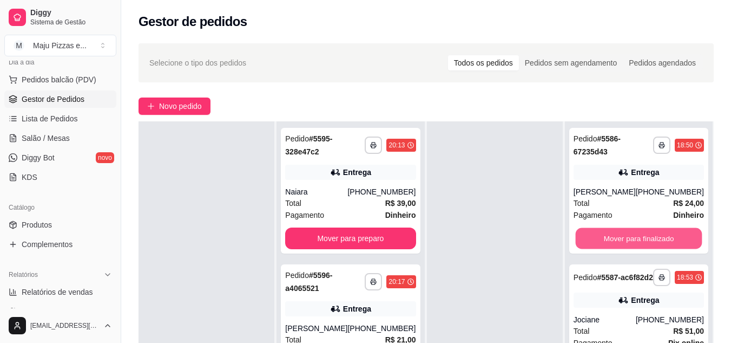
click at [676, 240] on button "Mover para finalizado" at bounding box center [638, 238] width 127 height 21
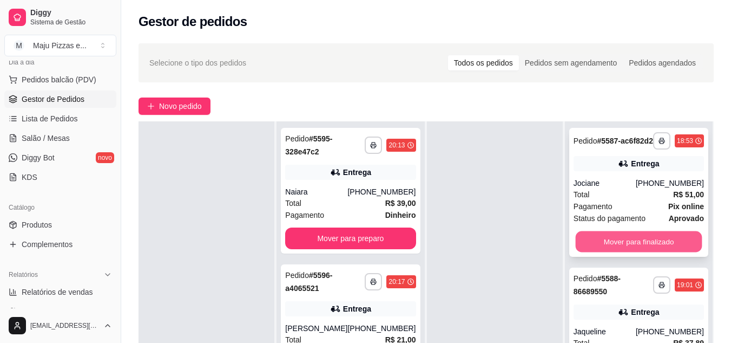
click at [665, 246] on button "Mover para finalizado" at bounding box center [638, 241] width 127 height 21
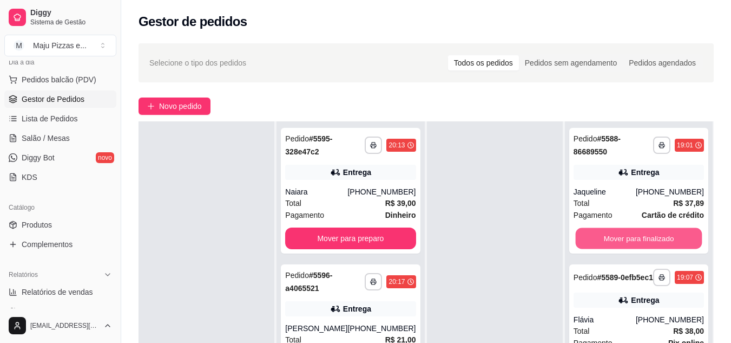
click at [665, 246] on button "Mover para finalizado" at bounding box center [638, 238] width 127 height 21
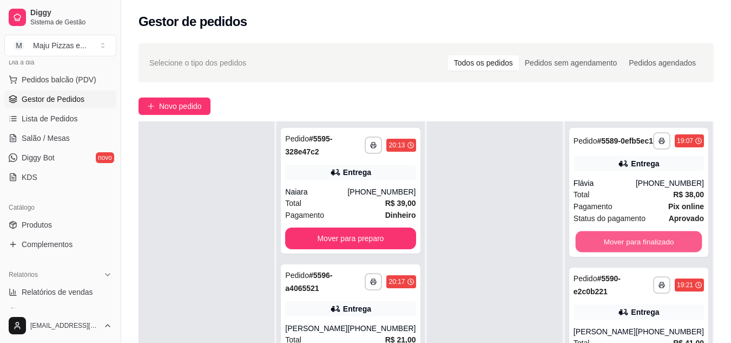
click at [665, 246] on button "Mover para finalizado" at bounding box center [638, 241] width 127 height 21
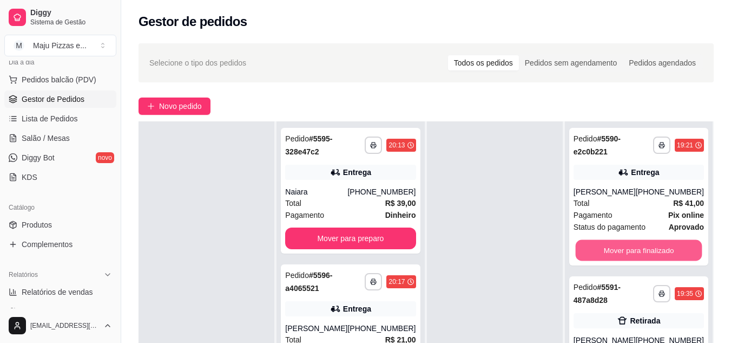
click at [665, 246] on button "Mover para finalizado" at bounding box center [638, 250] width 127 height 21
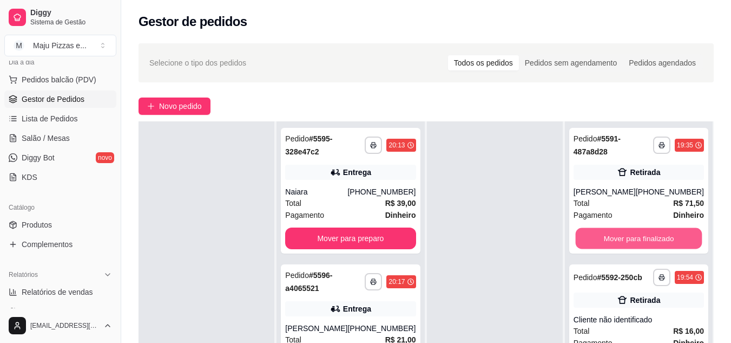
click at [665, 246] on button "Mover para finalizado" at bounding box center [638, 238] width 127 height 21
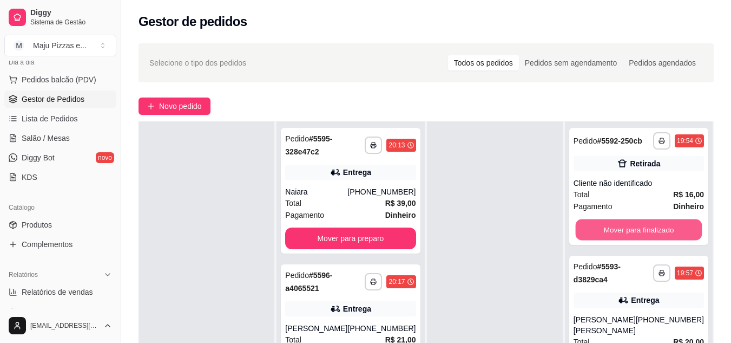
click at [665, 240] on button "Mover para finalizado" at bounding box center [638, 229] width 127 height 21
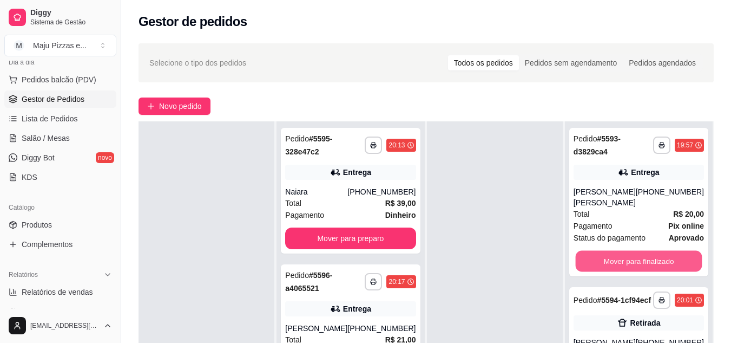
click at [665, 251] on button "Mover para finalizado" at bounding box center [638, 261] width 127 height 21
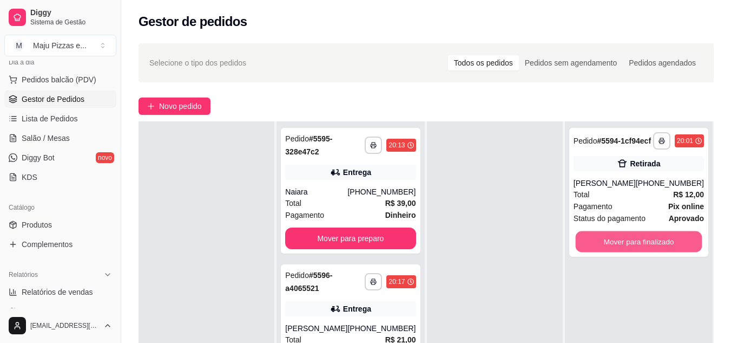
click at [665, 246] on button "Mover para finalizado" at bounding box center [638, 241] width 127 height 21
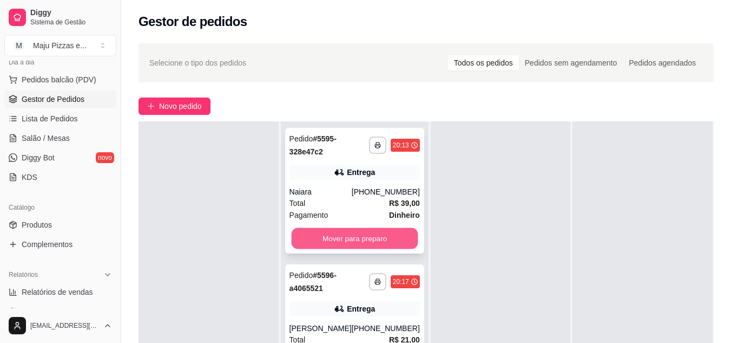
click at [369, 233] on button "Mover para preparo" at bounding box center [354, 238] width 127 height 21
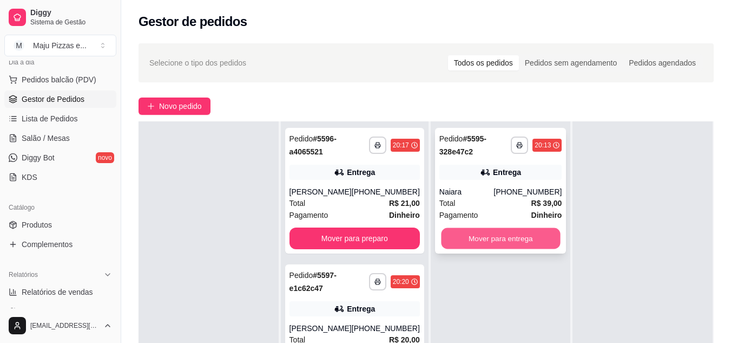
click at [447, 239] on button "Mover para entrega" at bounding box center [500, 238] width 119 height 21
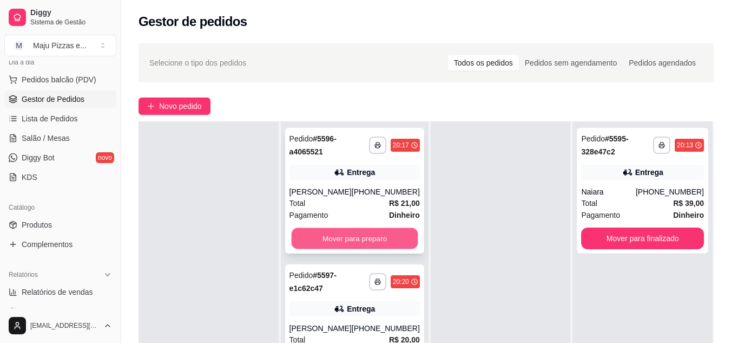
click at [383, 240] on button "Mover para preparo" at bounding box center [354, 238] width 127 height 21
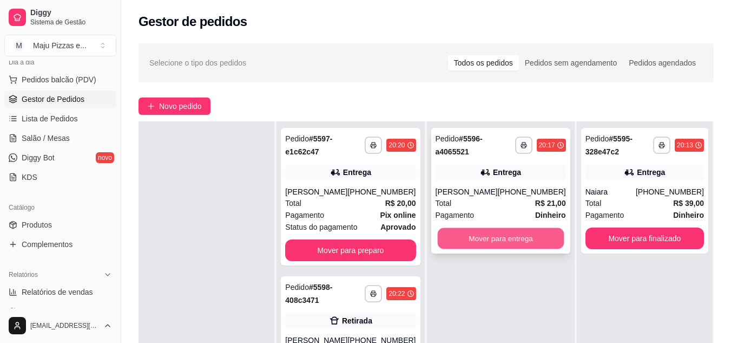
click at [474, 238] on button "Mover para entrega" at bounding box center [500, 238] width 127 height 21
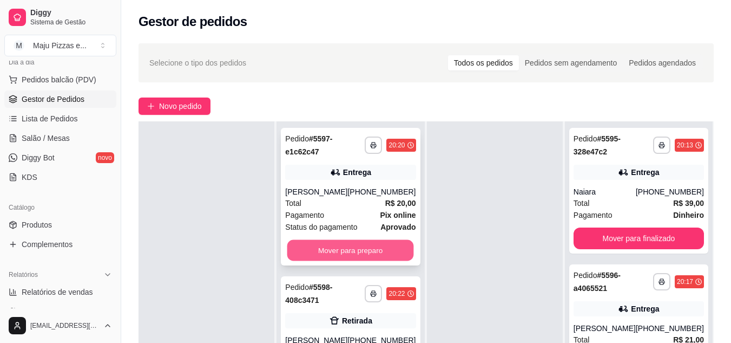
click at [382, 250] on button "Mover para preparo" at bounding box center [350, 250] width 127 height 21
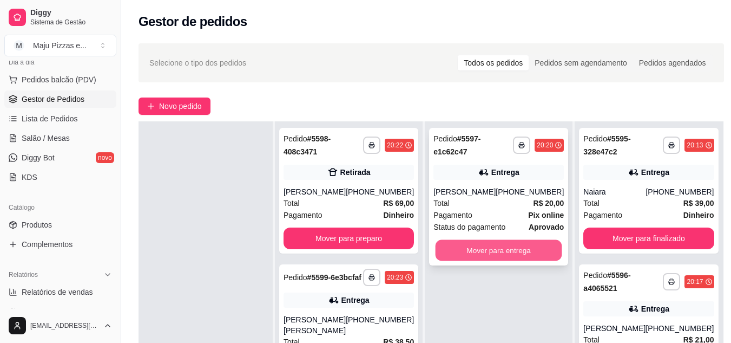
click at [466, 247] on button "Mover para entrega" at bounding box center [499, 250] width 127 height 21
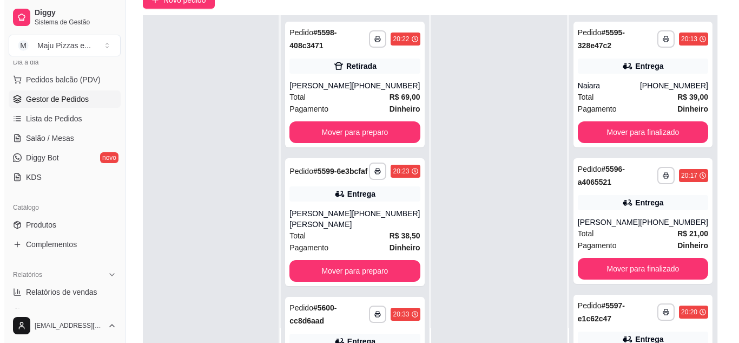
scroll to position [108, 0]
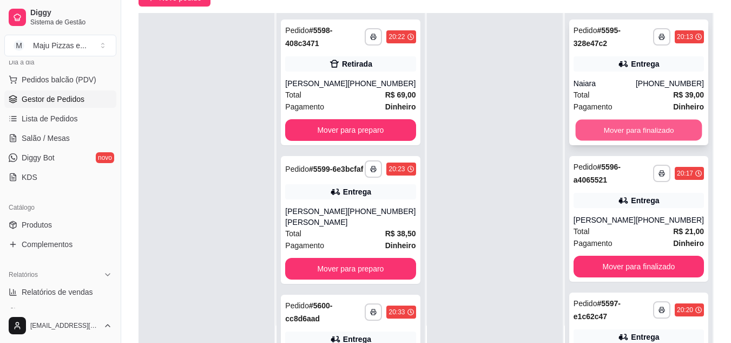
click at [673, 137] on button "Mover para finalizado" at bounding box center [638, 130] width 127 height 21
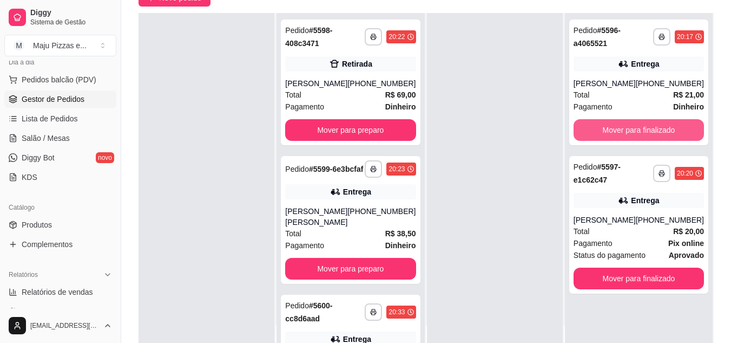
click at [673, 137] on button "Mover para finalizado" at bounding box center [639, 130] width 130 height 22
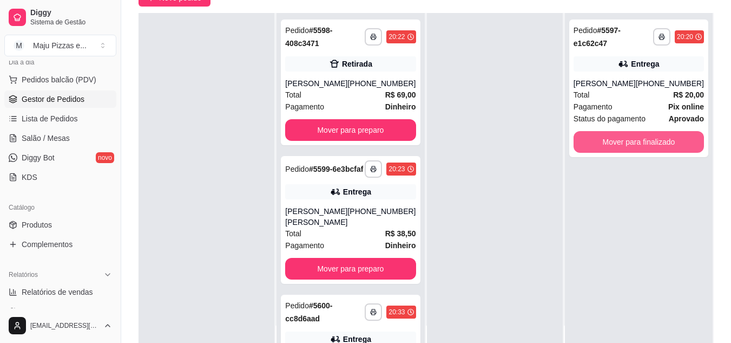
click at [673, 137] on button "Mover para finalizado" at bounding box center [639, 142] width 130 height 22
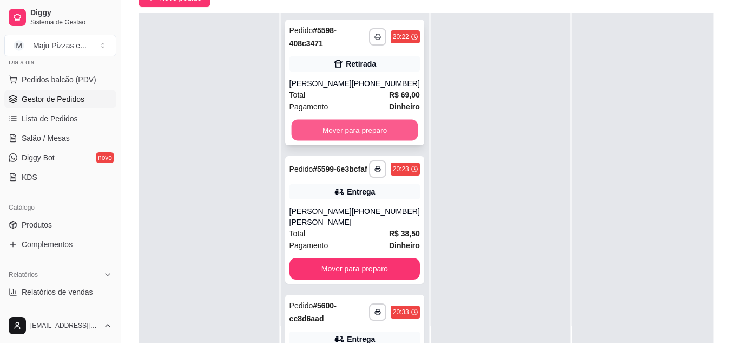
click at [322, 128] on button "Mover para preparo" at bounding box center [354, 130] width 127 height 21
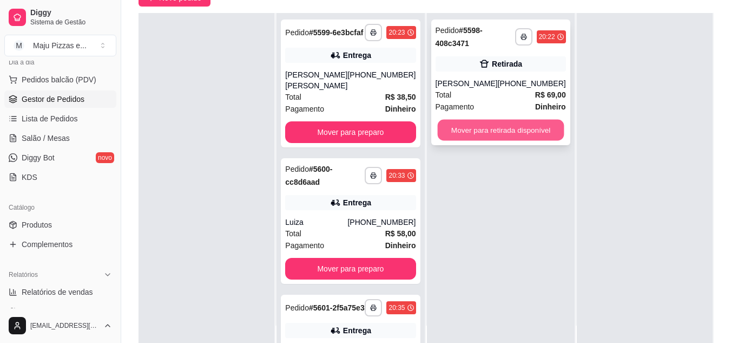
click at [456, 121] on button "Mover para retirada disponível" at bounding box center [500, 130] width 127 height 21
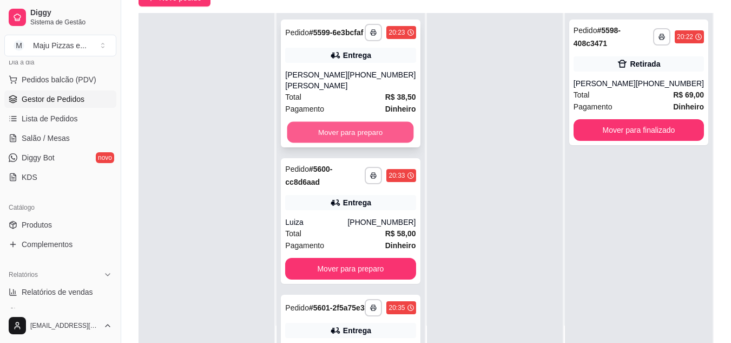
click at [388, 129] on button "Mover para preparo" at bounding box center [350, 132] width 127 height 21
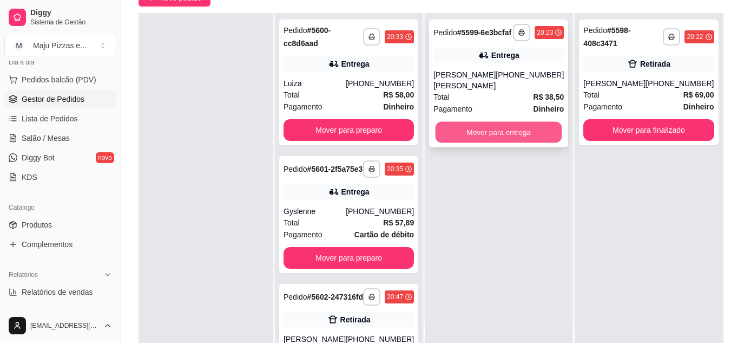
click at [467, 133] on button "Mover para entrega" at bounding box center [499, 132] width 127 height 21
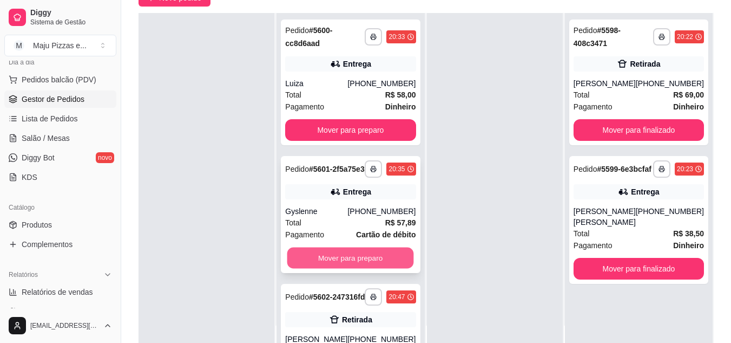
click at [377, 260] on button "Mover para preparo" at bounding box center [350, 257] width 127 height 21
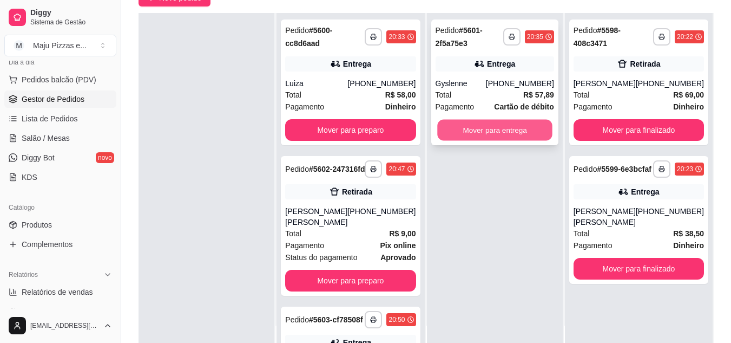
click at [473, 122] on button "Mover para entrega" at bounding box center [494, 130] width 115 height 21
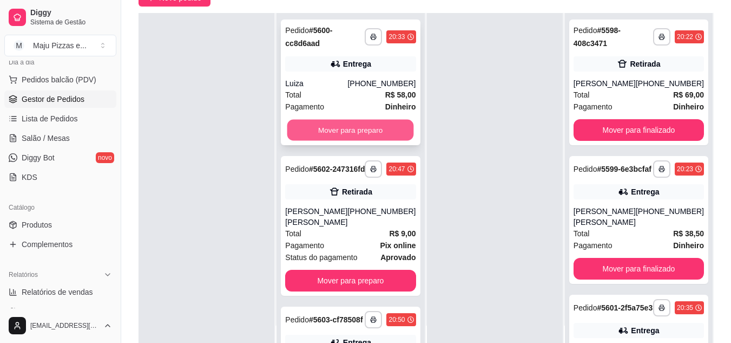
click at [331, 126] on button "Mover para preparo" at bounding box center [350, 130] width 127 height 21
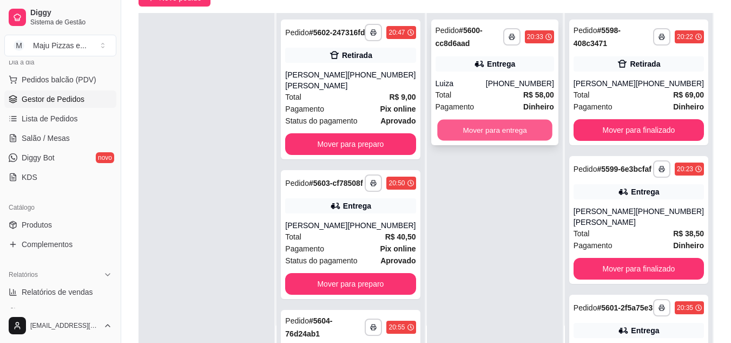
click at [514, 128] on button "Mover para entrega" at bounding box center [494, 130] width 115 height 21
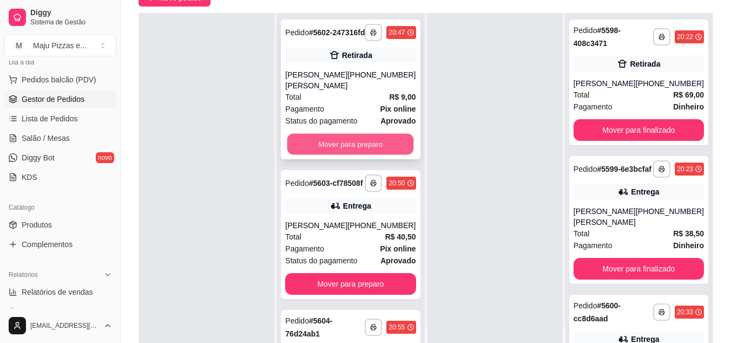
click at [368, 136] on button "Mover para preparo" at bounding box center [350, 144] width 127 height 21
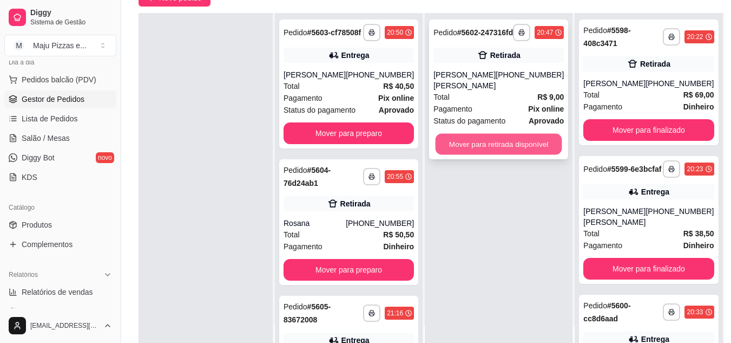
click at [459, 135] on button "Mover para retirada disponível" at bounding box center [499, 144] width 127 height 21
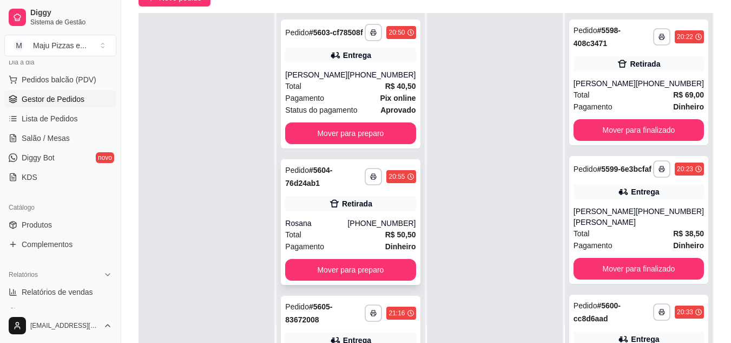
click at [344, 252] on div "Pagamento Dinheiro" at bounding box center [350, 246] width 130 height 12
click at [336, 92] on div "Total R$ 40,50" at bounding box center [350, 86] width 130 height 12
click at [383, 130] on div "**********" at bounding box center [350, 83] width 139 height 129
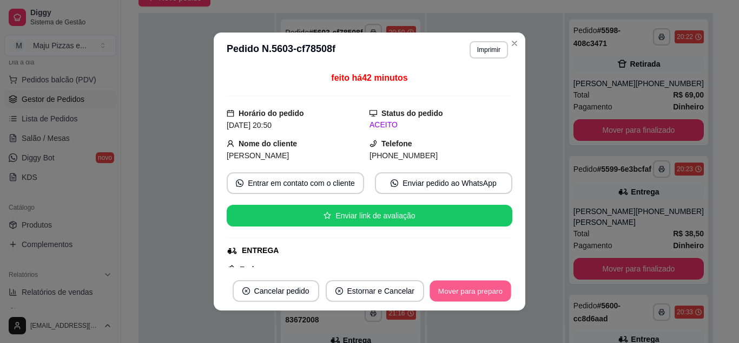
click at [441, 288] on button "Mover para preparo" at bounding box center [470, 290] width 81 height 21
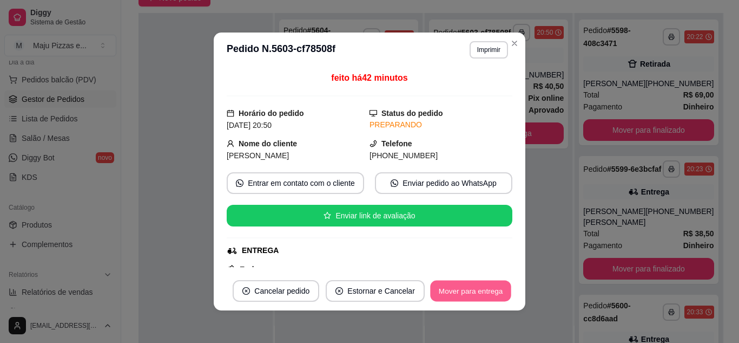
click at [441, 288] on button "Mover para entrega" at bounding box center [470, 290] width 81 height 21
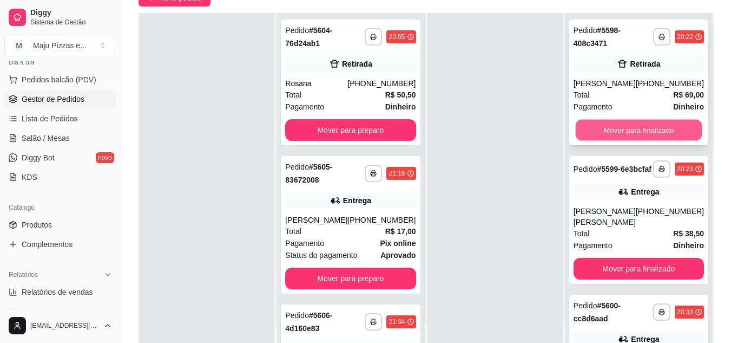
click at [641, 129] on button "Mover para finalizado" at bounding box center [638, 130] width 127 height 21
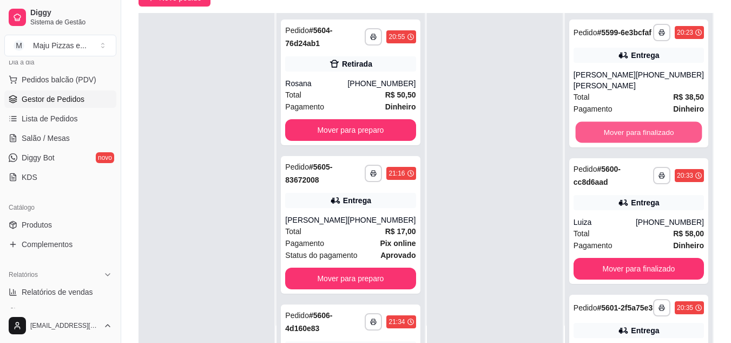
click at [641, 129] on button "Mover para finalizado" at bounding box center [638, 132] width 127 height 21
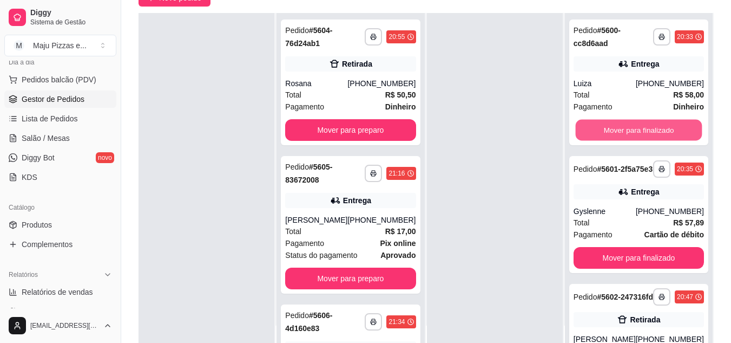
click at [641, 129] on button "Mover para finalizado" at bounding box center [638, 130] width 127 height 21
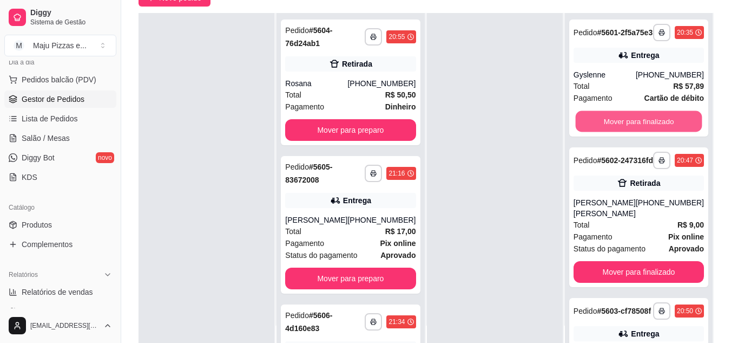
click at [641, 129] on button "Mover para finalizado" at bounding box center [638, 121] width 127 height 21
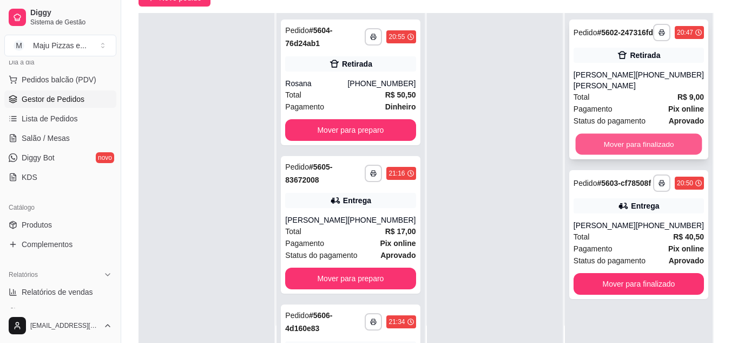
click at [634, 143] on button "Mover para finalizado" at bounding box center [638, 144] width 127 height 21
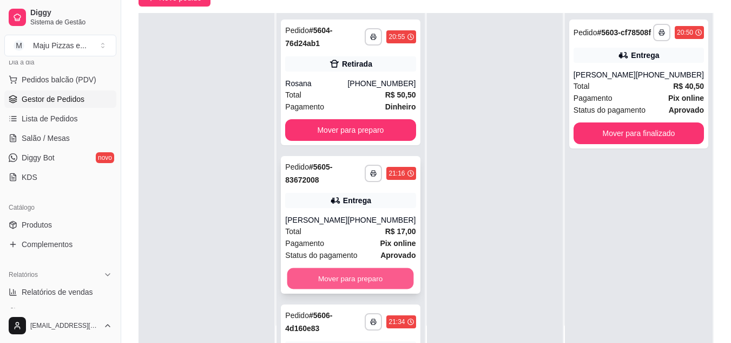
click at [384, 279] on button "Mover para preparo" at bounding box center [350, 278] width 127 height 21
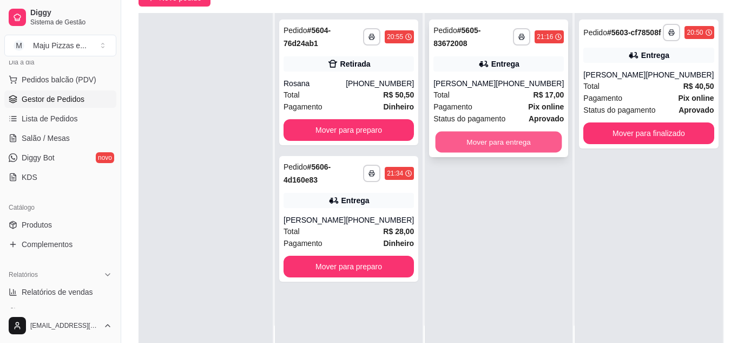
click at [494, 143] on button "Mover para entrega" at bounding box center [499, 142] width 127 height 21
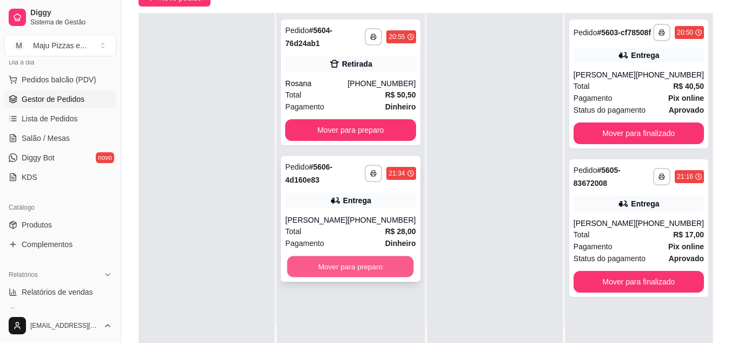
click at [358, 270] on button "Mover para preparo" at bounding box center [350, 266] width 127 height 21
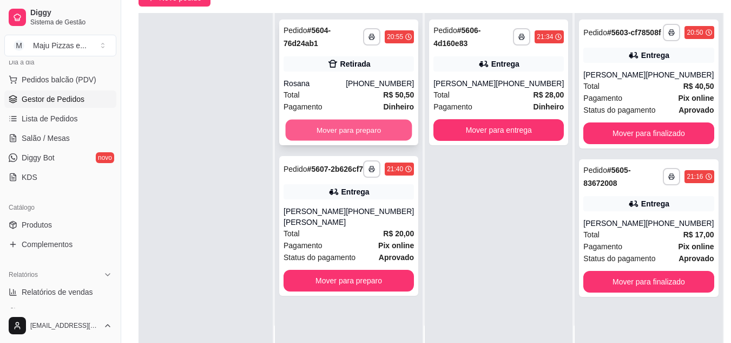
click at [368, 134] on button "Mover para preparo" at bounding box center [349, 130] width 127 height 21
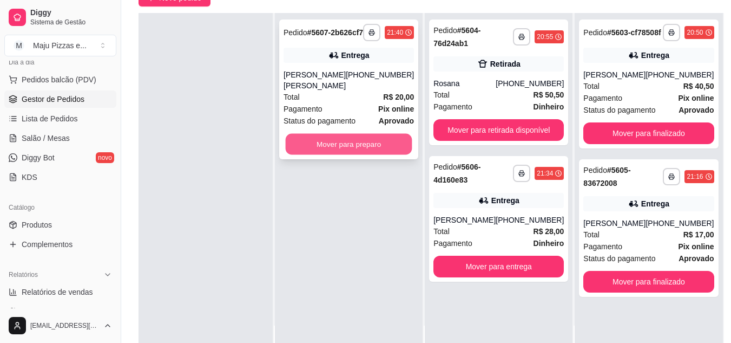
click at [386, 154] on button "Mover para preparo" at bounding box center [349, 144] width 127 height 21
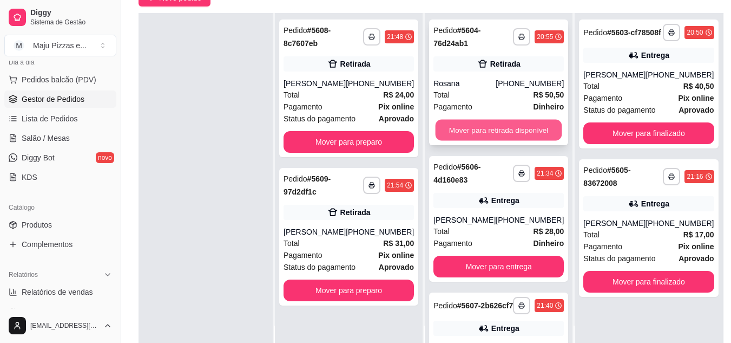
click at [479, 137] on button "Mover para retirada disponível" at bounding box center [499, 130] width 127 height 21
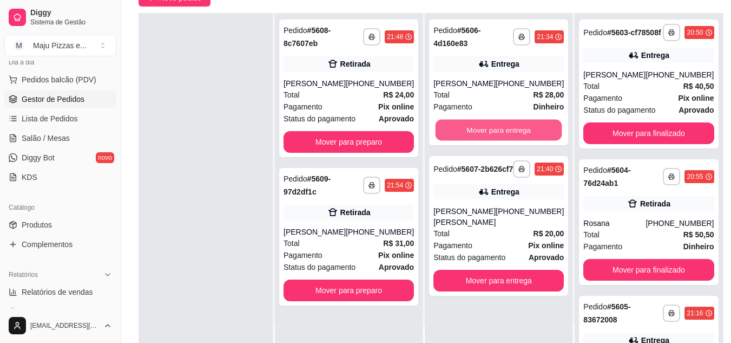
click at [479, 137] on button "Mover para entrega" at bounding box center [499, 130] width 127 height 21
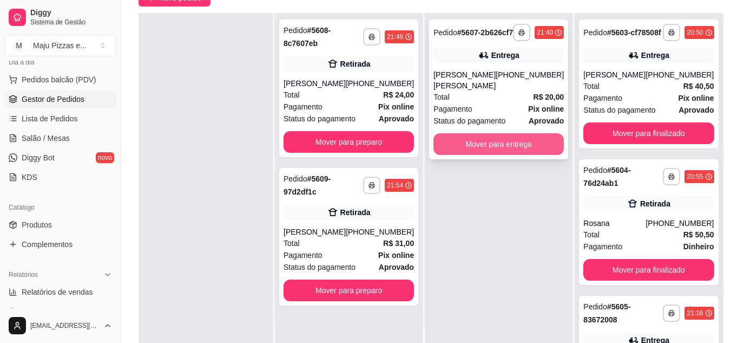
click at [484, 155] on button "Mover para entrega" at bounding box center [499, 144] width 130 height 22
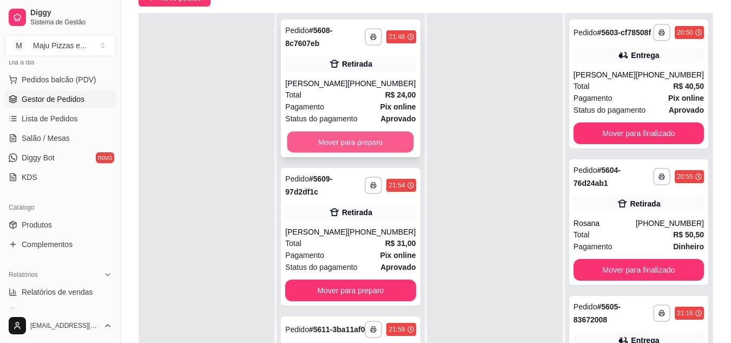
click at [394, 150] on button "Mover para preparo" at bounding box center [350, 142] width 127 height 21
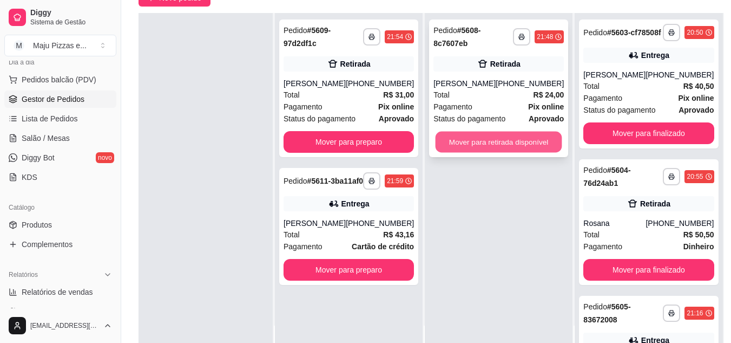
click at [462, 148] on button "Mover para retirada disponível" at bounding box center [499, 142] width 127 height 21
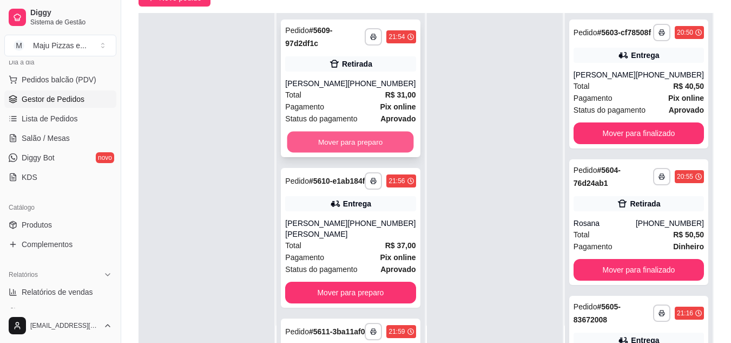
click at [384, 132] on button "Mover para preparo" at bounding box center [350, 142] width 127 height 21
click at [386, 135] on button "Mover para preparo" at bounding box center [350, 142] width 127 height 21
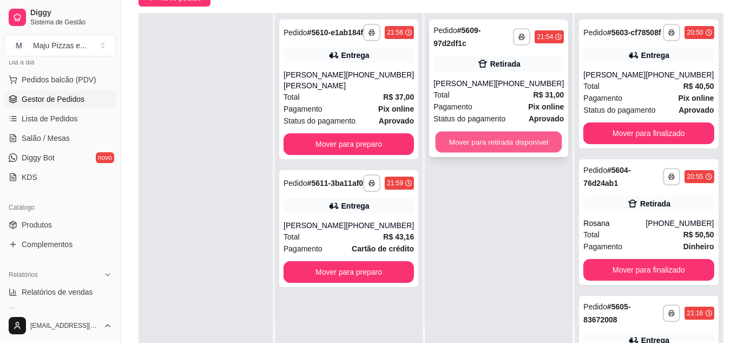
click at [469, 133] on button "Mover para retirada disponível" at bounding box center [499, 142] width 127 height 21
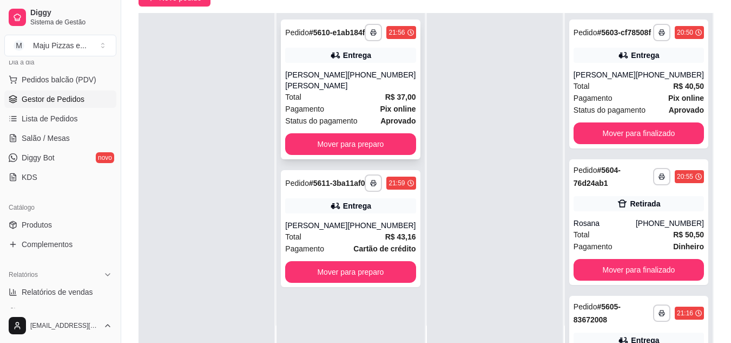
click at [335, 91] on div "Total R$ 37,00" at bounding box center [350, 97] width 130 height 12
click at [75, 78] on span "Pedidos balcão (PDV)" at bounding box center [59, 79] width 75 height 11
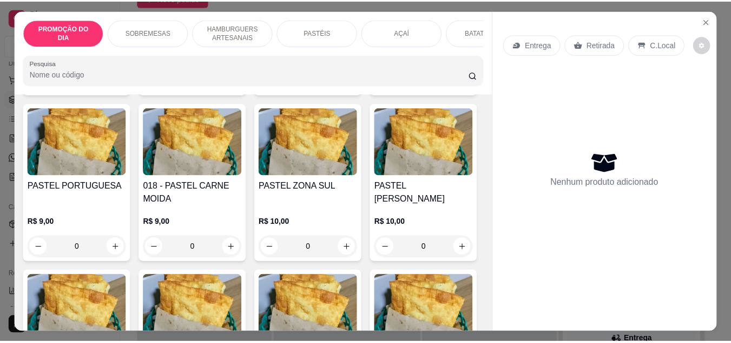
scroll to position [1614, 0]
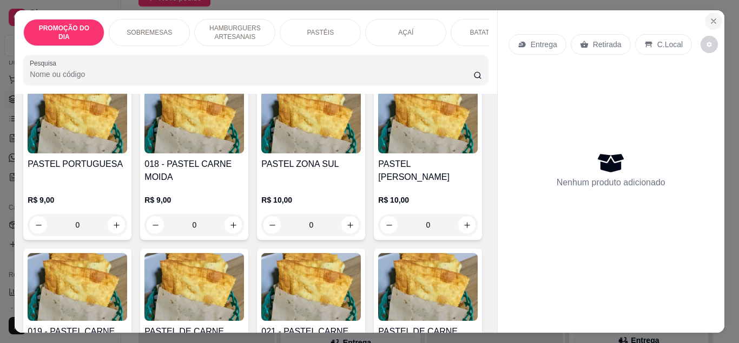
click at [712, 20] on icon "Close" at bounding box center [714, 21] width 9 height 9
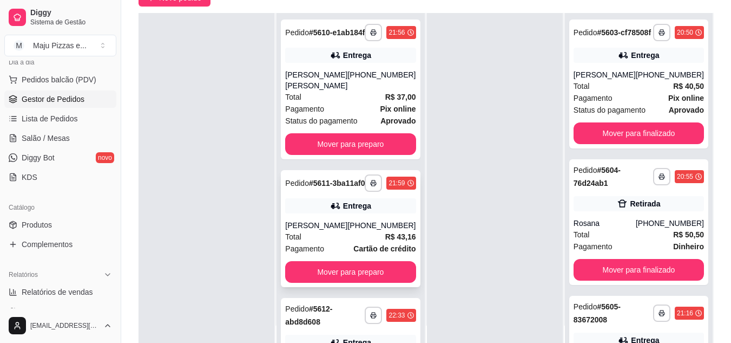
click at [333, 242] on div "Total R$ 43,16" at bounding box center [350, 237] width 130 height 12
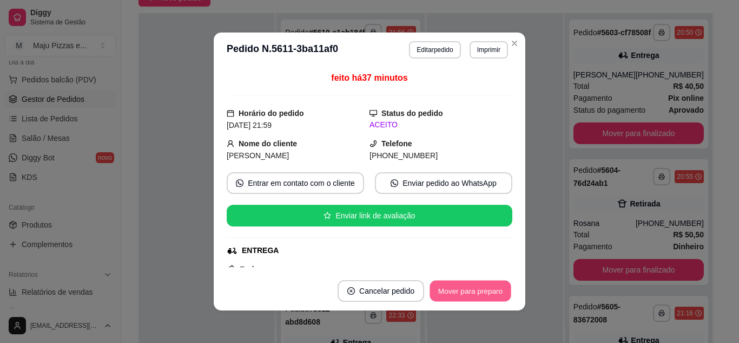
click at [467, 294] on button "Mover para preparo" at bounding box center [470, 290] width 81 height 21
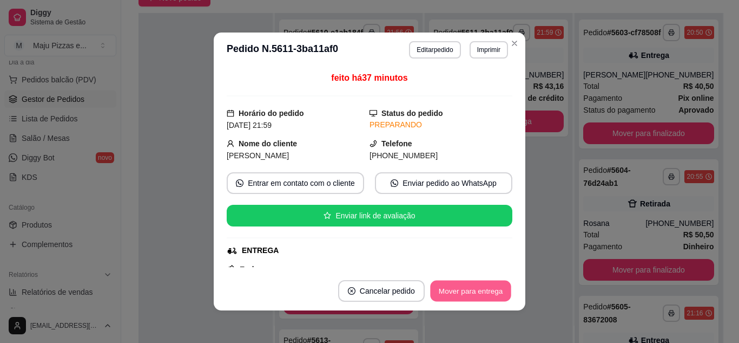
click at [467, 294] on button "Mover para entrega" at bounding box center [470, 290] width 81 height 21
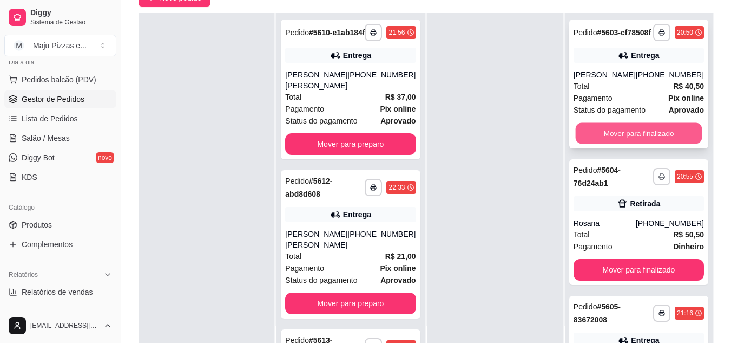
click at [631, 137] on button "Mover para finalizado" at bounding box center [638, 133] width 127 height 21
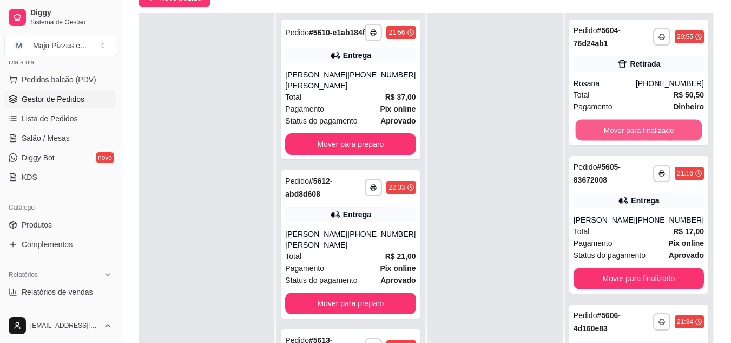
click at [631, 137] on button "Mover para finalizado" at bounding box center [638, 130] width 127 height 21
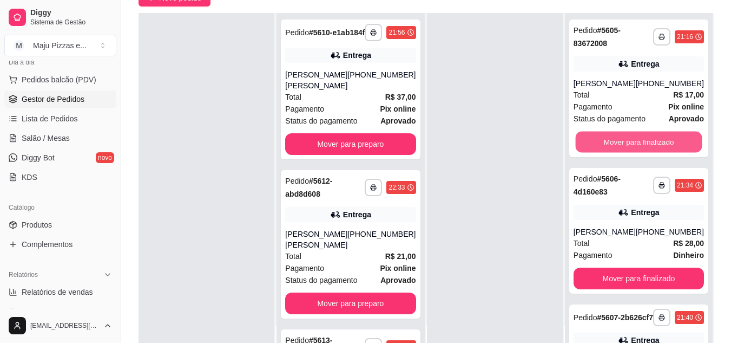
click at [631, 137] on button "Mover para finalizado" at bounding box center [638, 142] width 127 height 21
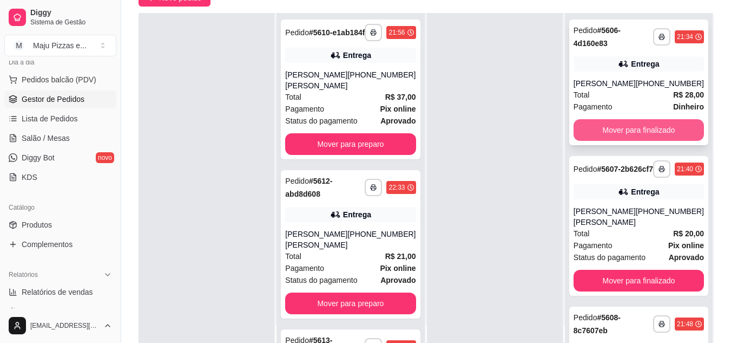
click at [630, 134] on button "Mover para finalizado" at bounding box center [639, 130] width 130 height 22
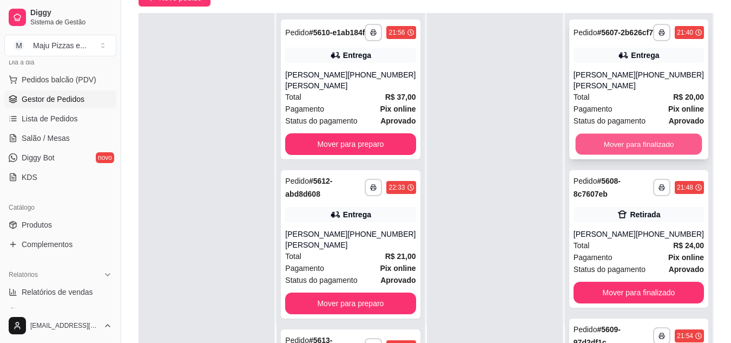
click at [617, 151] on button "Mover para finalizado" at bounding box center [638, 144] width 127 height 21
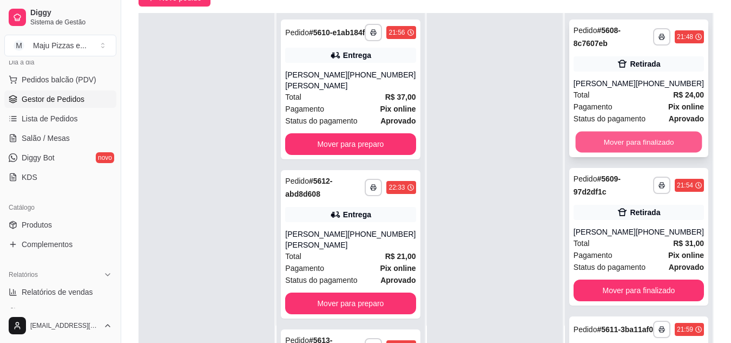
click at [613, 137] on button "Mover para finalizado" at bounding box center [638, 142] width 127 height 21
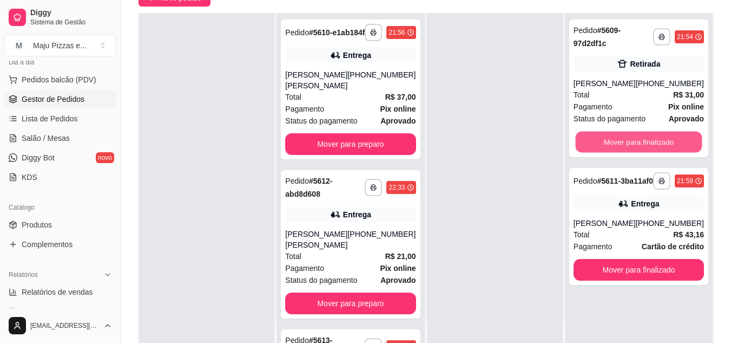
click at [613, 137] on button "Mover para finalizado" at bounding box center [638, 142] width 127 height 21
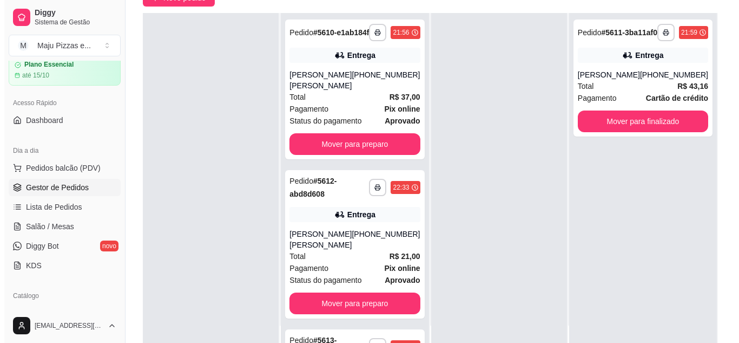
scroll to position [22, 0]
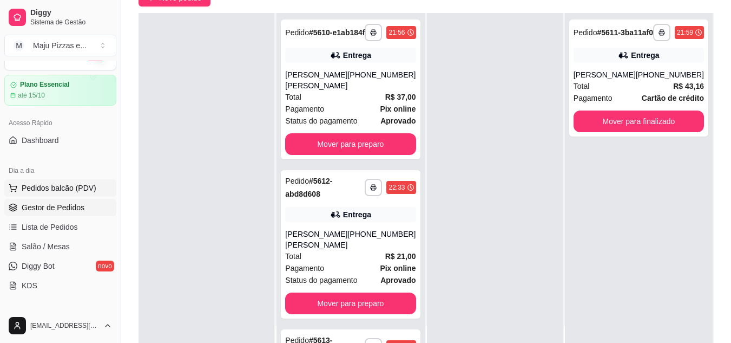
click at [42, 186] on span "Pedidos balcão (PDV)" at bounding box center [59, 187] width 75 height 11
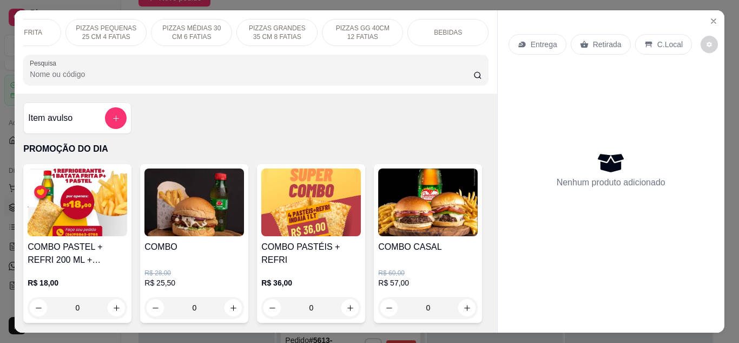
scroll to position [0, 471]
click at [441, 23] on div "BEBIDAS" at bounding box center [447, 32] width 81 height 27
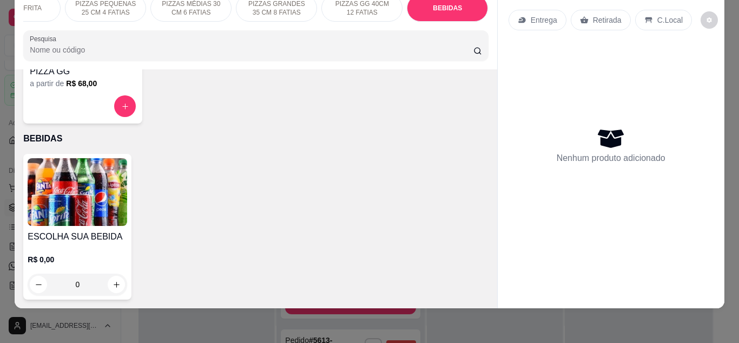
click at [43, 243] on div "R$ 0,00 0" at bounding box center [78, 269] width 100 height 52
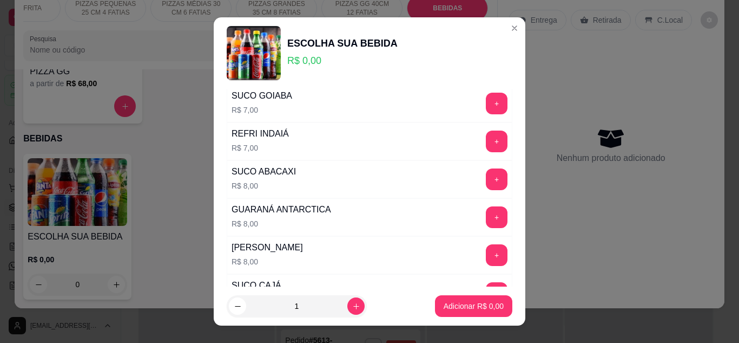
scroll to position [411, 0]
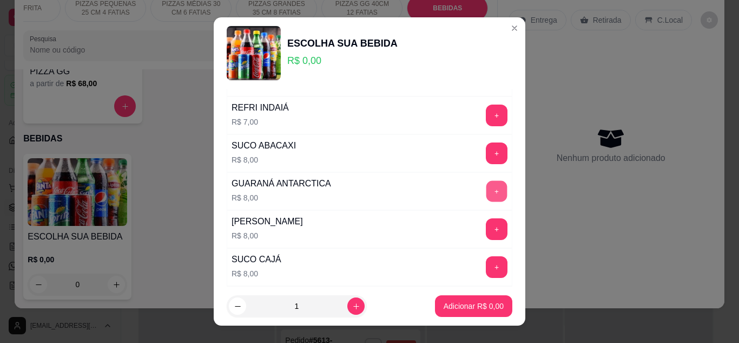
click at [487, 192] on button "+" at bounding box center [497, 190] width 21 height 21
click at [451, 298] on button "Adicionar R$ 8,00" at bounding box center [473, 306] width 75 height 21
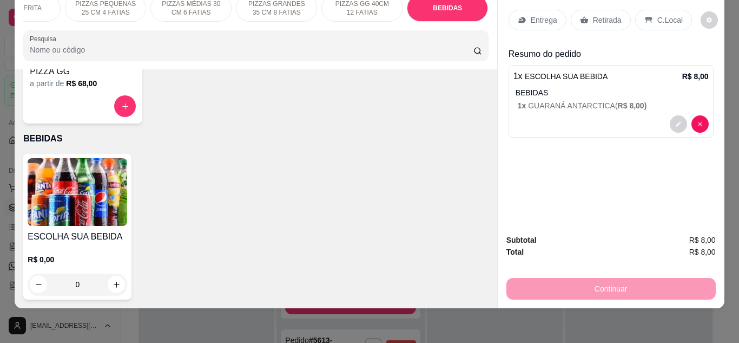
click at [597, 16] on p "Retirada" at bounding box center [607, 20] width 29 height 11
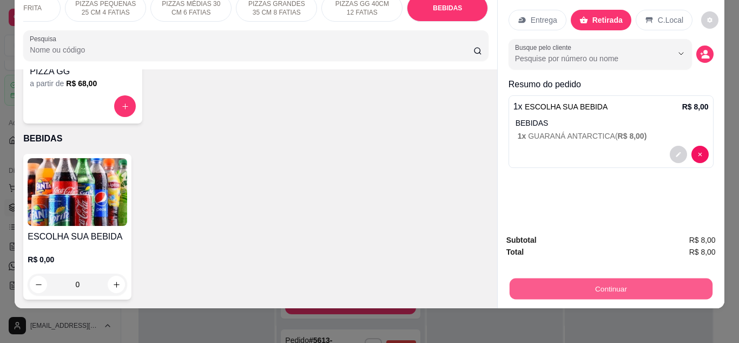
click at [561, 278] on button "Continuar" at bounding box center [610, 288] width 203 height 21
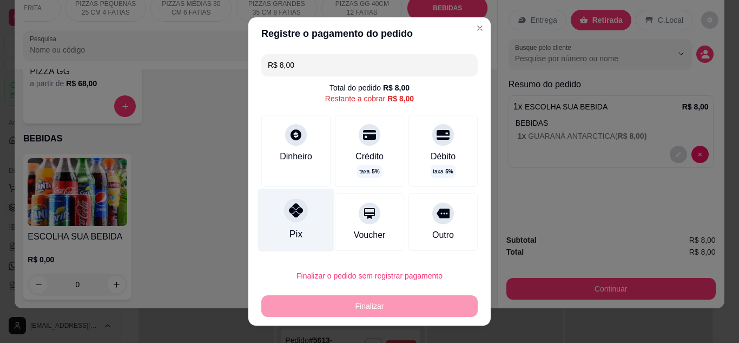
click at [297, 220] on div "Pix" at bounding box center [296, 219] width 76 height 63
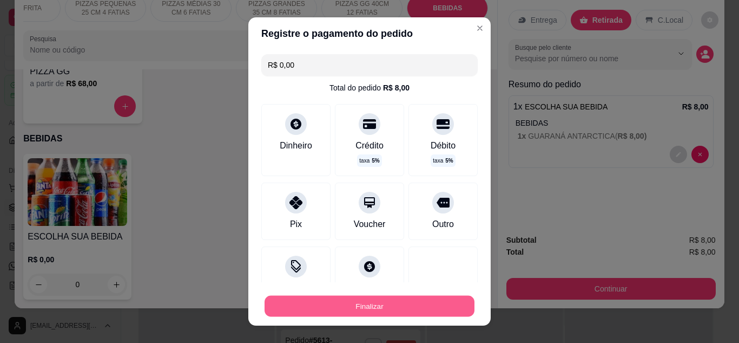
click at [366, 304] on button "Finalizar" at bounding box center [370, 306] width 210 height 21
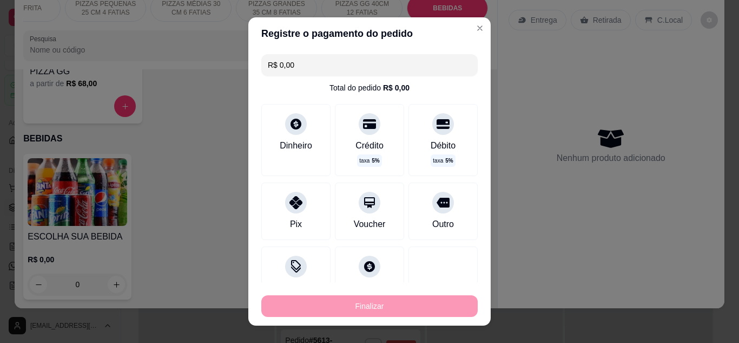
type input "-R$ 8,00"
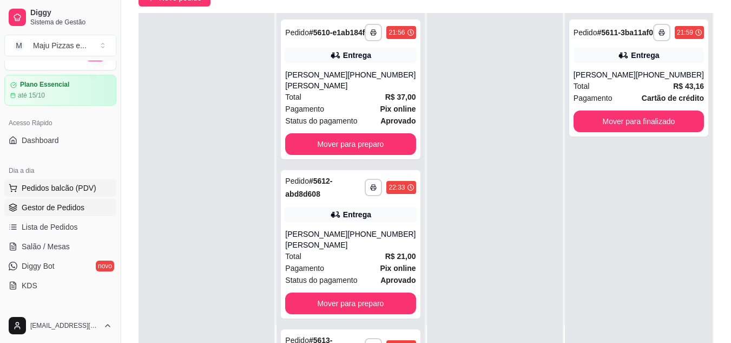
click at [69, 187] on span "Pedidos balcão (PDV)" at bounding box center [59, 187] width 75 height 11
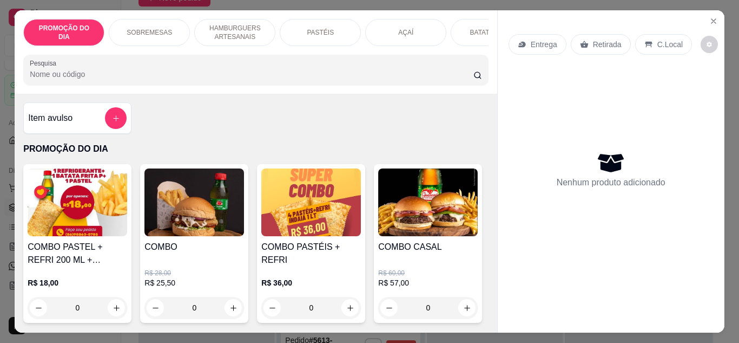
click at [296, 37] on div "PASTÉIS" at bounding box center [320, 32] width 81 height 27
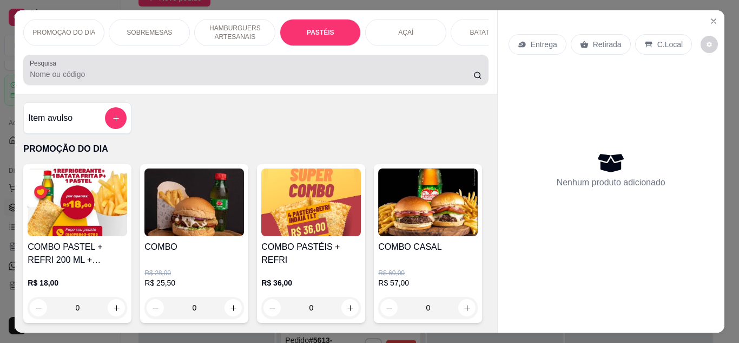
scroll to position [29, 0]
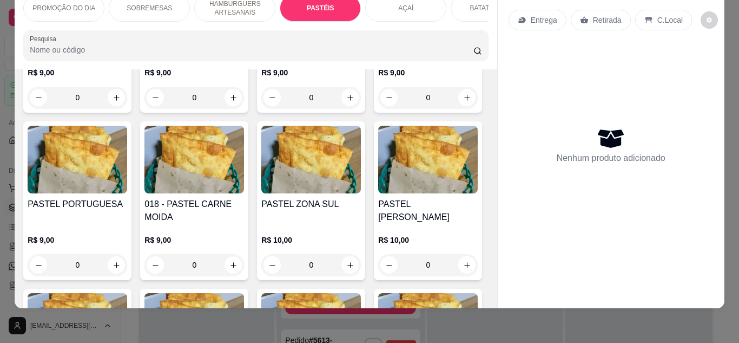
type input "1"
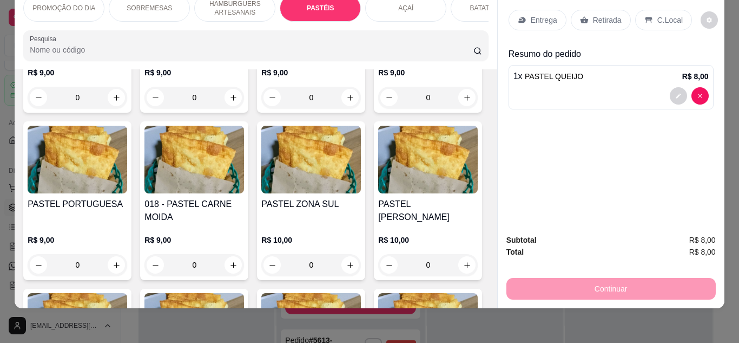
type input "1"
click at [586, 10] on div "Retirada" at bounding box center [601, 20] width 60 height 21
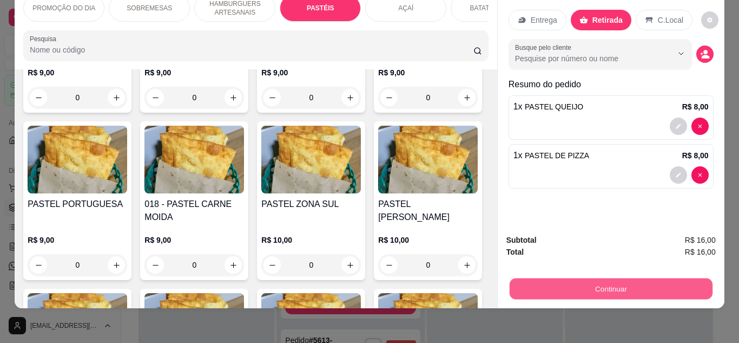
click at [626, 278] on button "Continuar" at bounding box center [610, 288] width 203 height 21
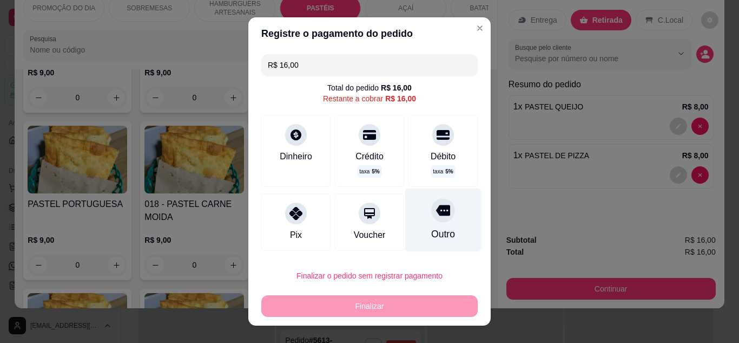
click at [438, 221] on div "Outro" at bounding box center [443, 219] width 76 height 63
type input "R$ 0,00"
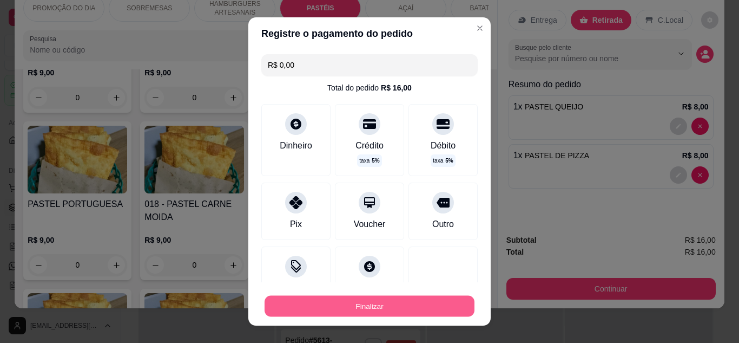
click at [413, 296] on button "Finalizar" at bounding box center [370, 306] width 210 height 21
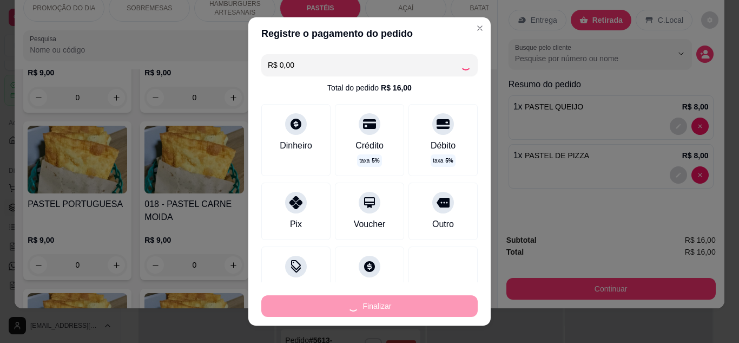
type input "0"
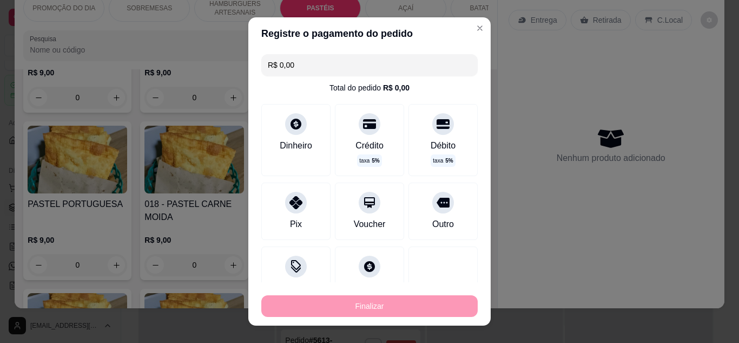
type input "-R$ 16,00"
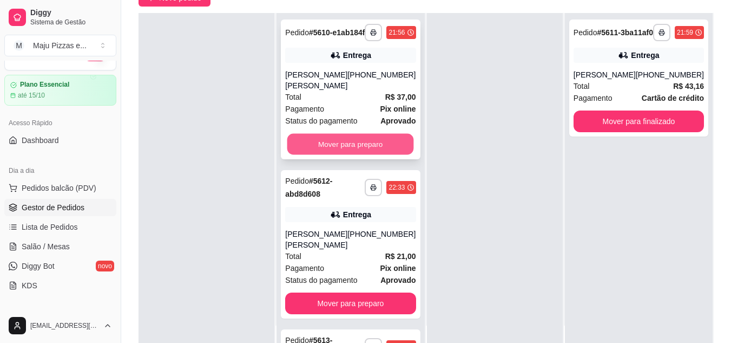
click at [369, 143] on button "Mover para preparo" at bounding box center [350, 144] width 127 height 21
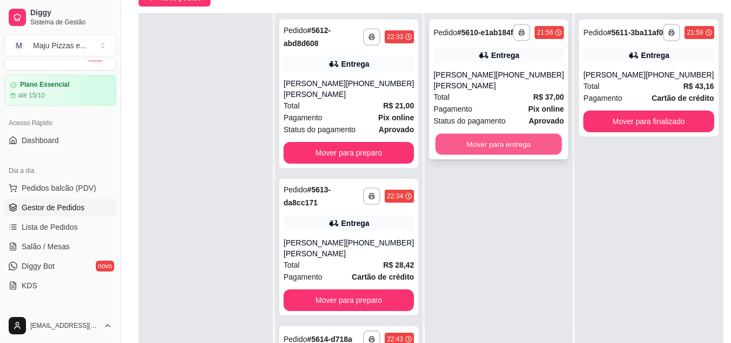
click at [466, 134] on button "Mover para entrega" at bounding box center [499, 144] width 127 height 21
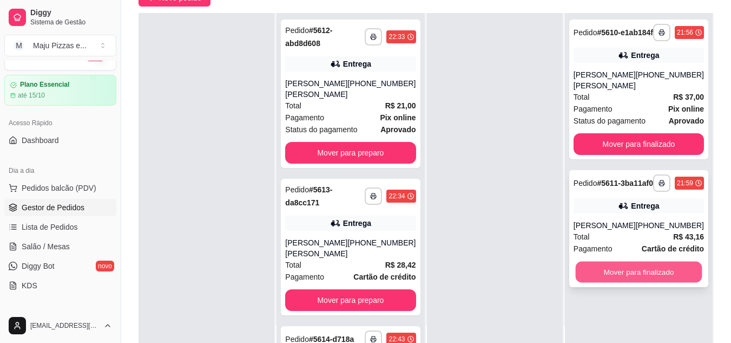
click at [592, 283] on button "Mover para finalizado" at bounding box center [638, 271] width 127 height 21
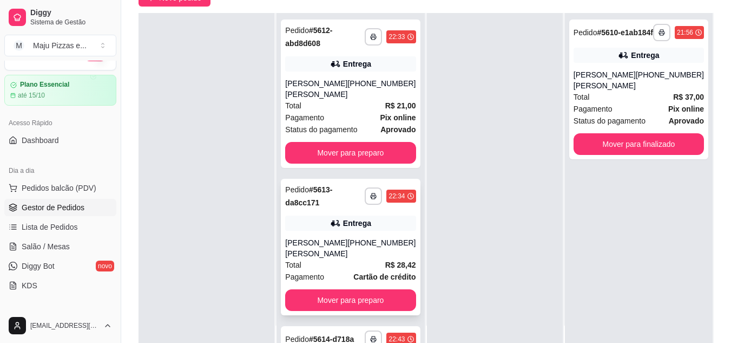
click at [325, 237] on div "[PERSON_NAME] [PERSON_NAME]" at bounding box center [316, 248] width 62 height 22
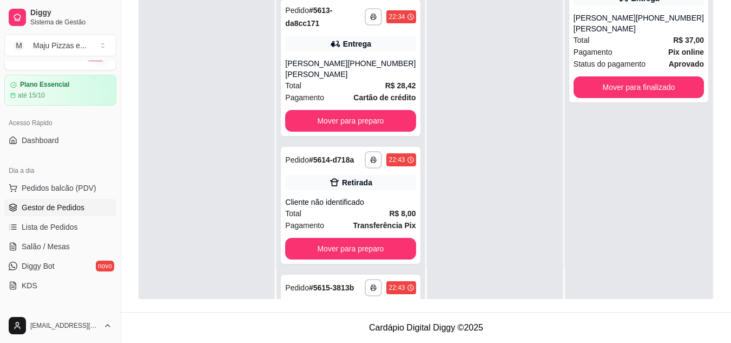
scroll to position [202, 0]
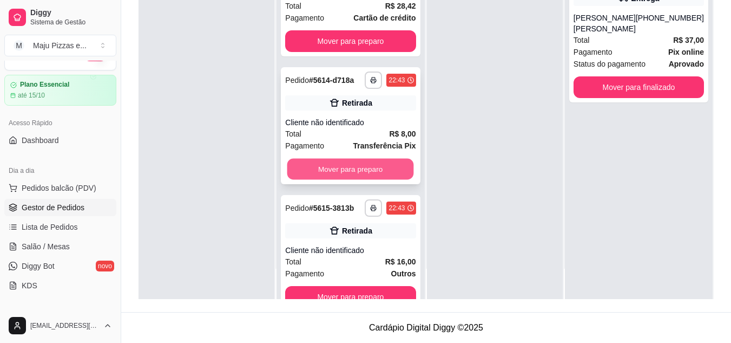
click at [369, 159] on button "Mover para preparo" at bounding box center [350, 169] width 127 height 21
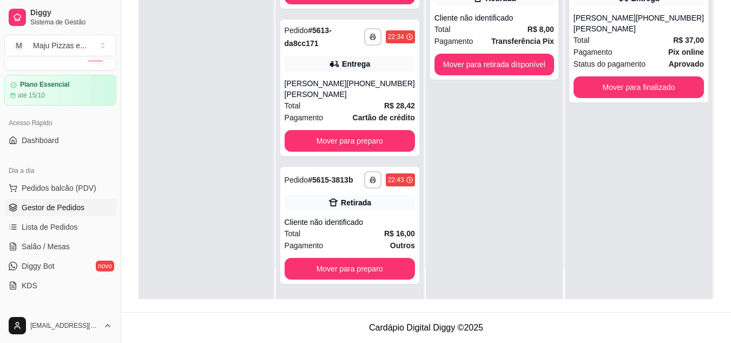
scroll to position [89, 0]
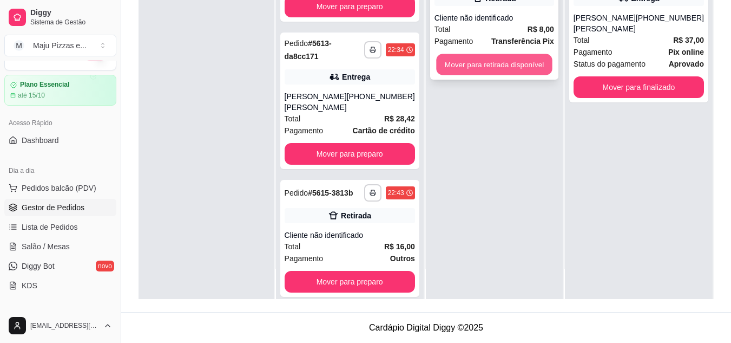
click at [494, 68] on button "Mover para retirada disponível" at bounding box center [494, 64] width 116 height 21
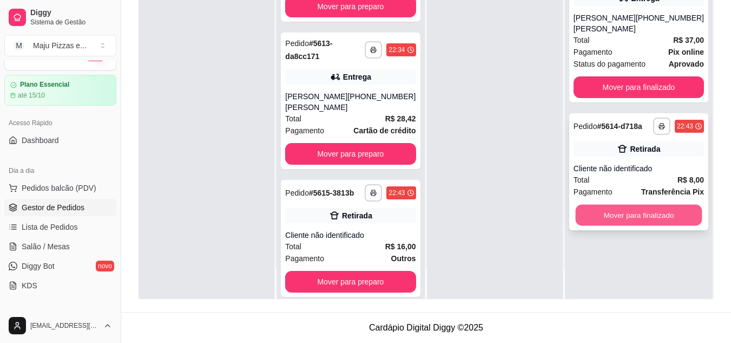
click at [620, 211] on button "Mover para finalizado" at bounding box center [638, 215] width 127 height 21
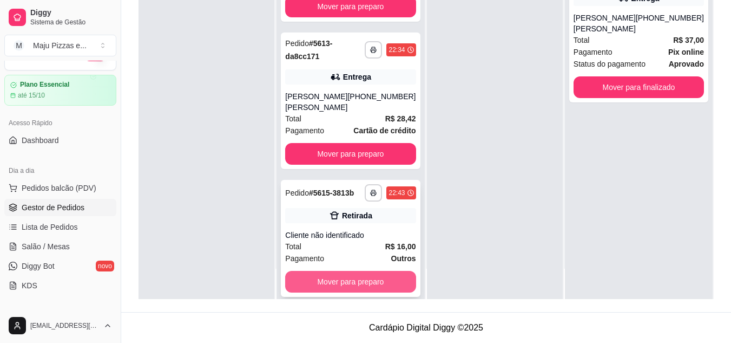
click at [358, 271] on button "Mover para preparo" at bounding box center [350, 282] width 130 height 22
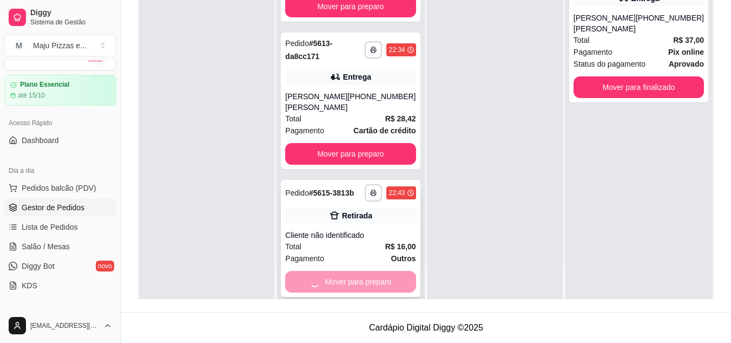
scroll to position [0, 0]
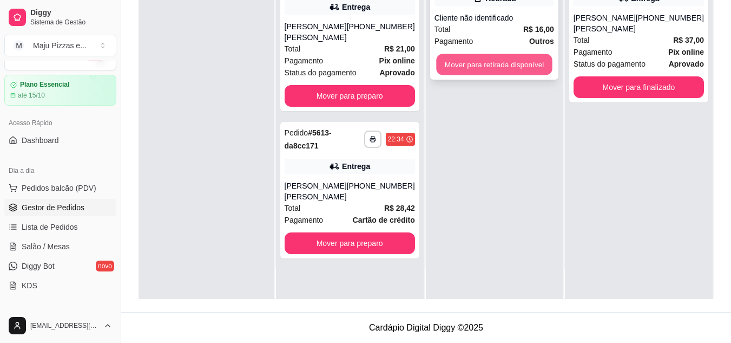
click at [486, 59] on button "Mover para retirada disponível" at bounding box center [494, 64] width 116 height 21
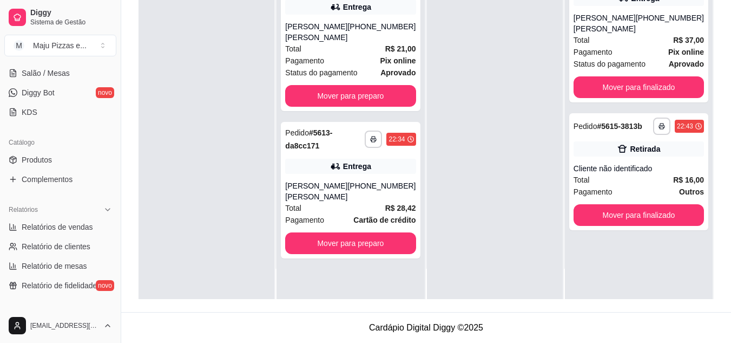
scroll to position [217, 0]
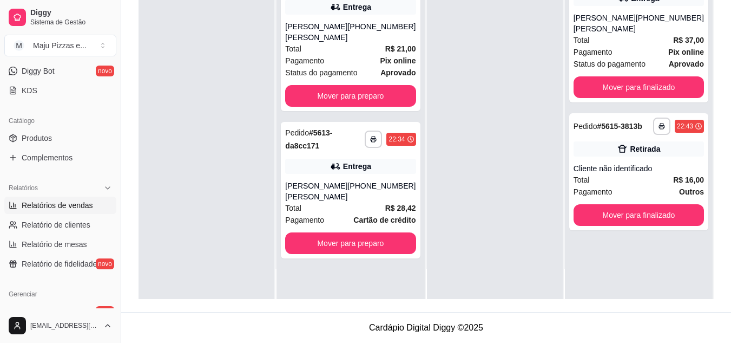
click at [88, 203] on span "Relatórios de vendas" at bounding box center [57, 205] width 71 height 11
select select "ALL"
select select "0"
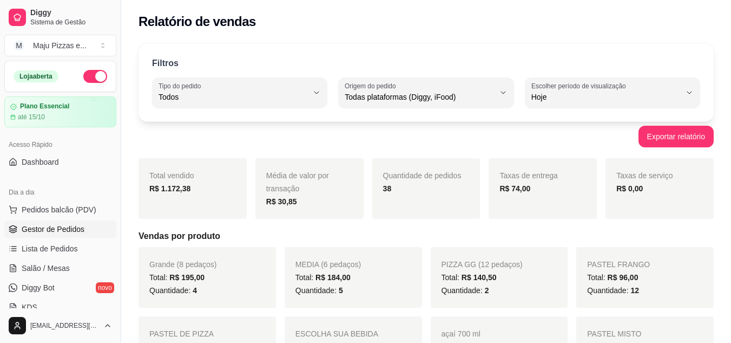
click at [57, 225] on span "Gestor de Pedidos" at bounding box center [53, 229] width 63 height 11
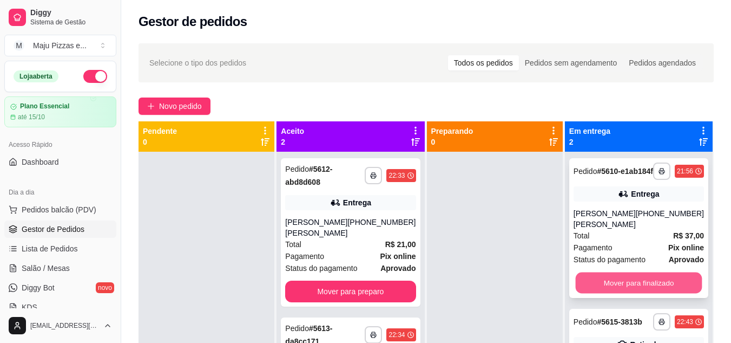
click at [648, 285] on button "Mover para finalizado" at bounding box center [638, 282] width 127 height 21
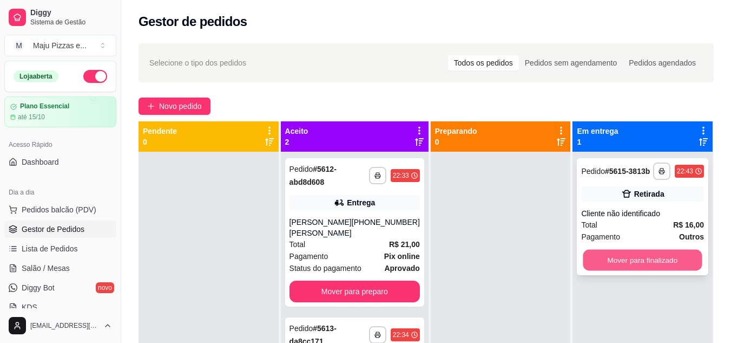
click at [646, 266] on button "Mover para finalizado" at bounding box center [643, 260] width 119 height 21
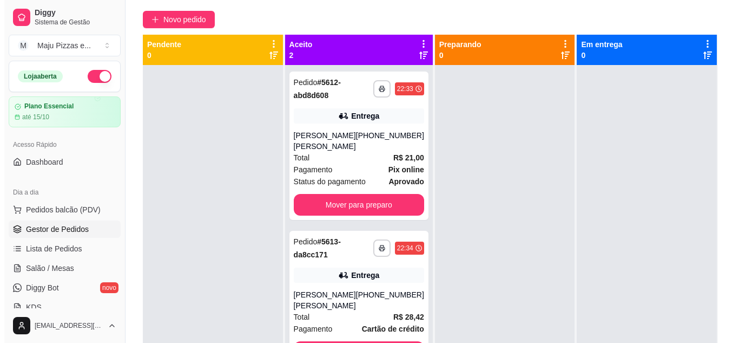
scroll to position [108, 0]
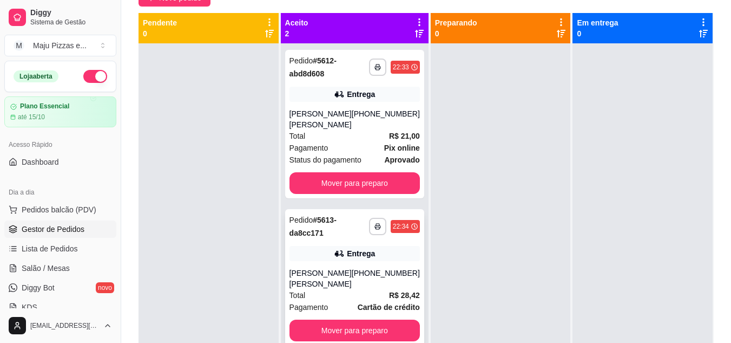
click at [353, 289] on div "Total R$ 28,42" at bounding box center [355, 295] width 130 height 12
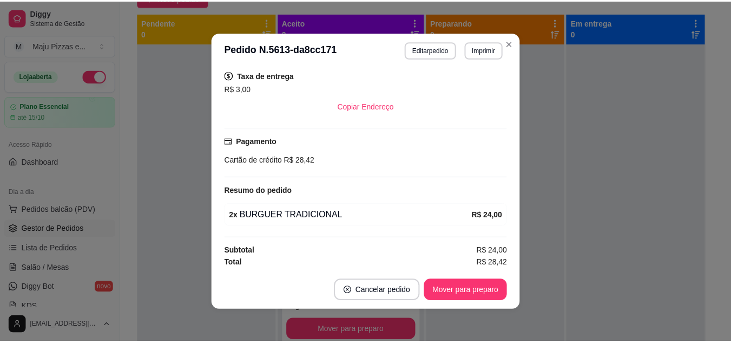
scroll to position [225, 0]
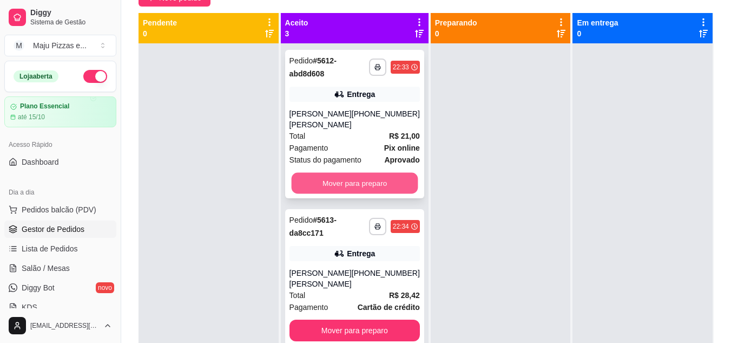
click at [336, 173] on button "Mover para preparo" at bounding box center [354, 183] width 127 height 21
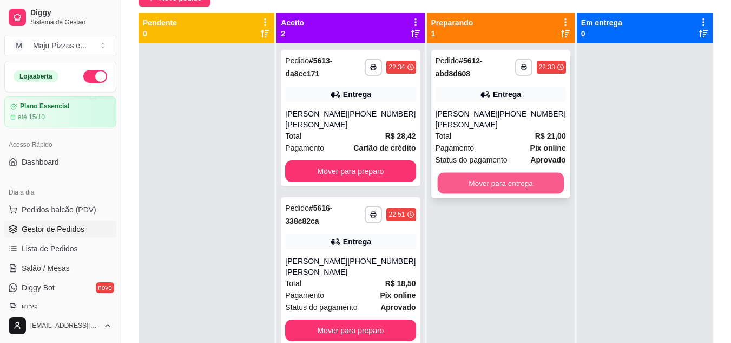
click at [447, 173] on button "Mover para entrega" at bounding box center [500, 183] width 127 height 21
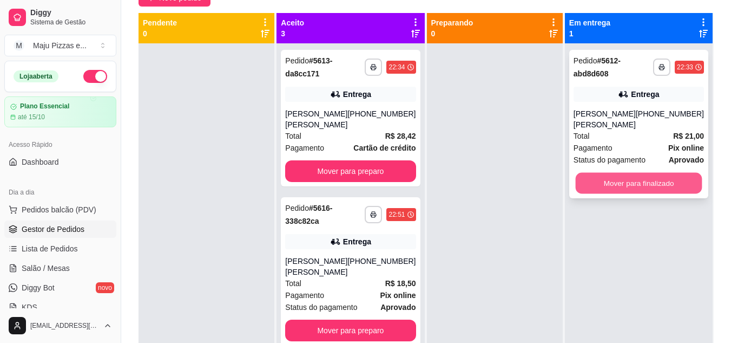
click at [648, 173] on button "Mover para finalizado" at bounding box center [638, 183] width 127 height 21
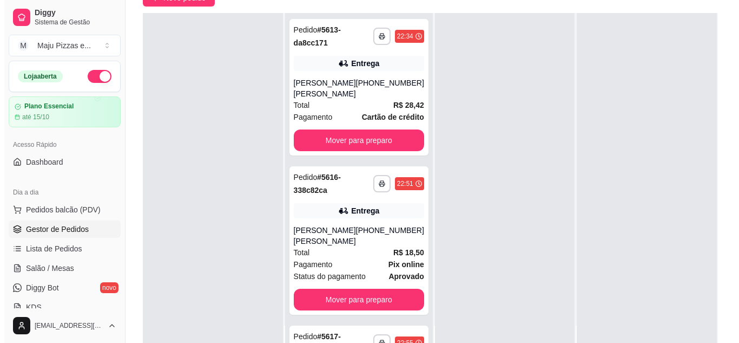
scroll to position [0, 0]
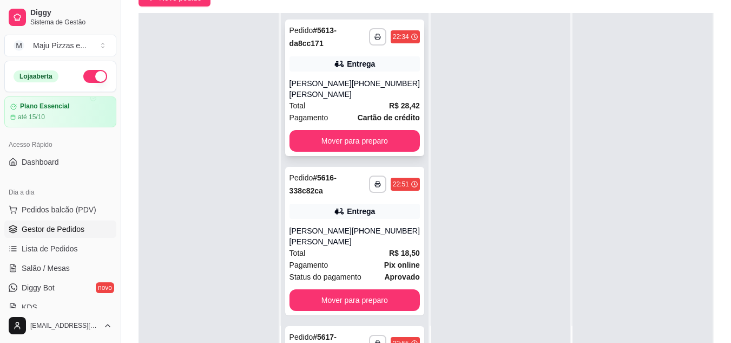
click at [343, 87] on div "[PERSON_NAME] [PERSON_NAME]" at bounding box center [321, 89] width 62 height 22
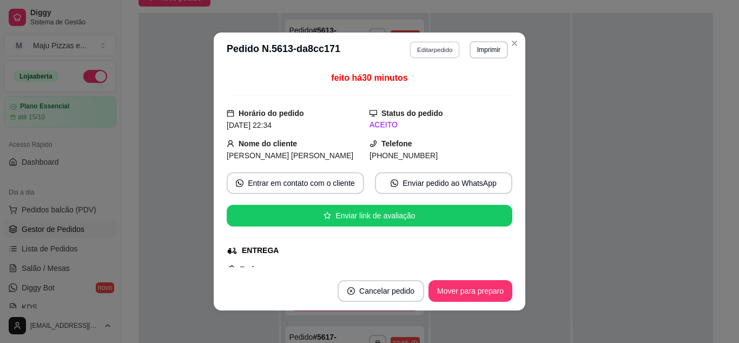
click at [443, 48] on button "Editar pedido" at bounding box center [435, 49] width 50 height 17
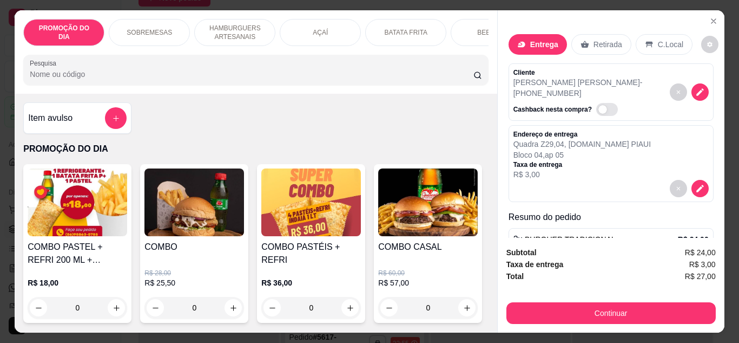
click at [474, 28] on div "BEBIDAS" at bounding box center [491, 32] width 81 height 27
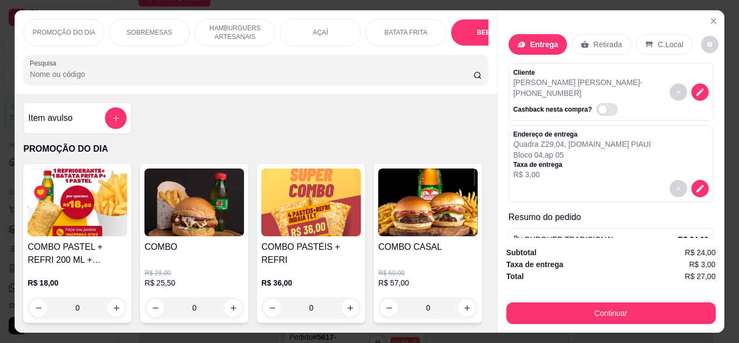
scroll to position [29, 0]
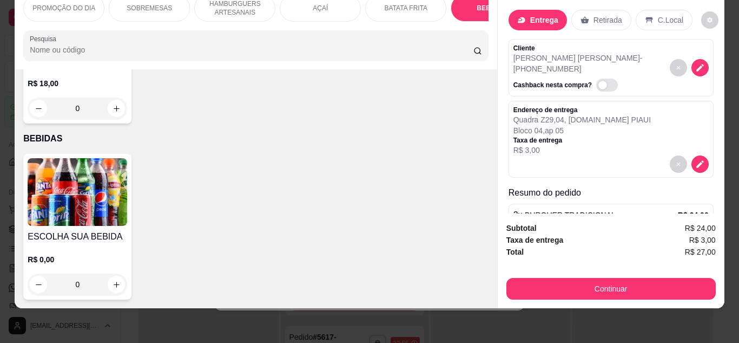
click at [63, 232] on h4 "ESCOLHA SUA BEBIDA" at bounding box center [78, 236] width 100 height 13
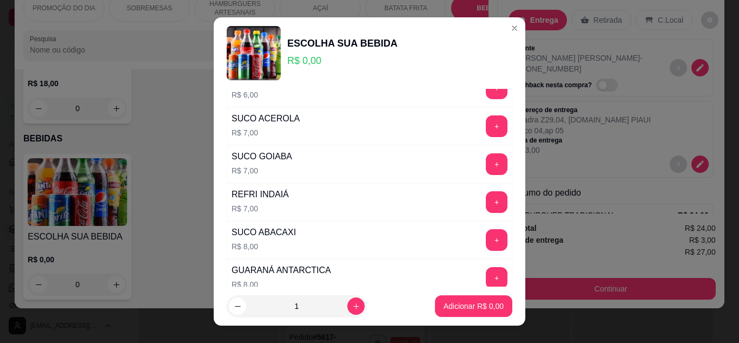
scroll to position [346, 0]
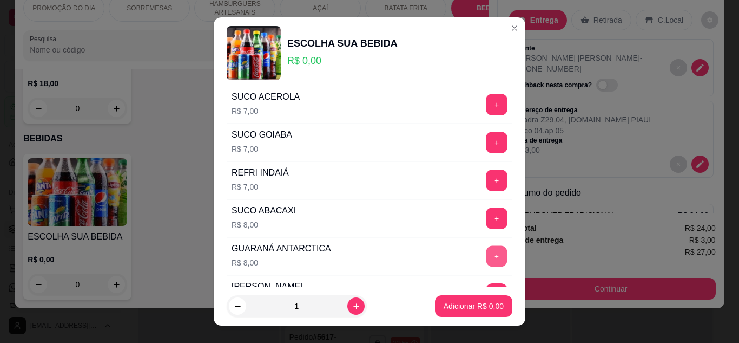
click at [487, 254] on button "+" at bounding box center [497, 255] width 21 height 21
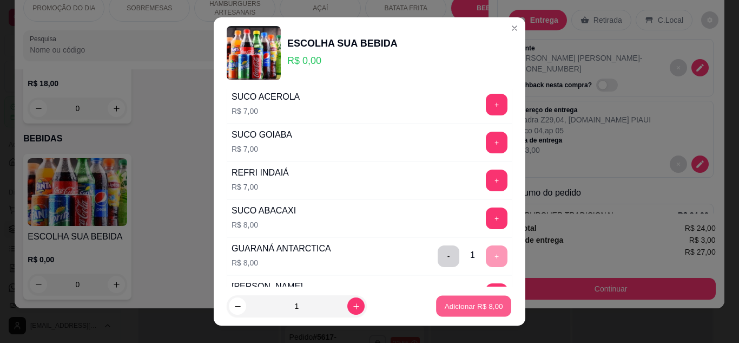
click at [456, 303] on p "Adicionar R$ 8,00" at bounding box center [473, 306] width 58 height 10
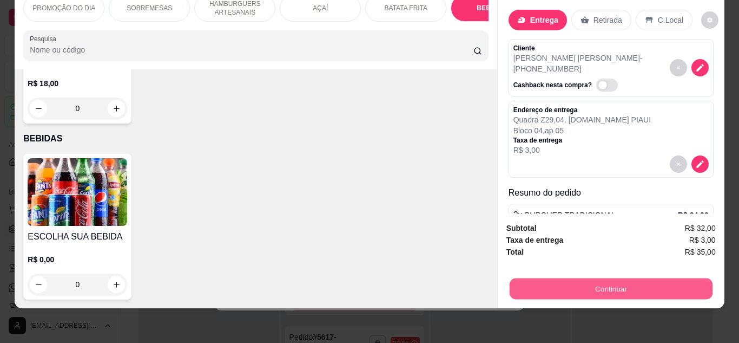
click at [556, 278] on button "Continuar" at bounding box center [610, 288] width 203 height 21
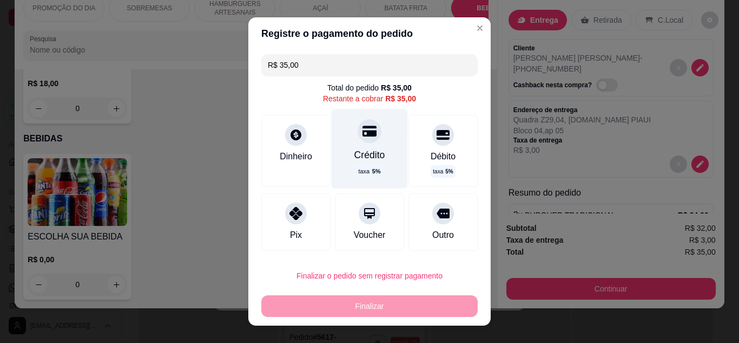
click at [355, 156] on div "Crédito" at bounding box center [370, 155] width 31 height 14
type input "R$ 0,00"
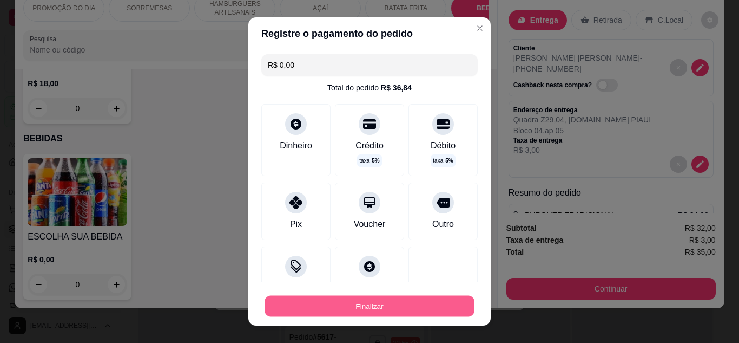
click at [352, 306] on button "Finalizar" at bounding box center [370, 306] width 210 height 21
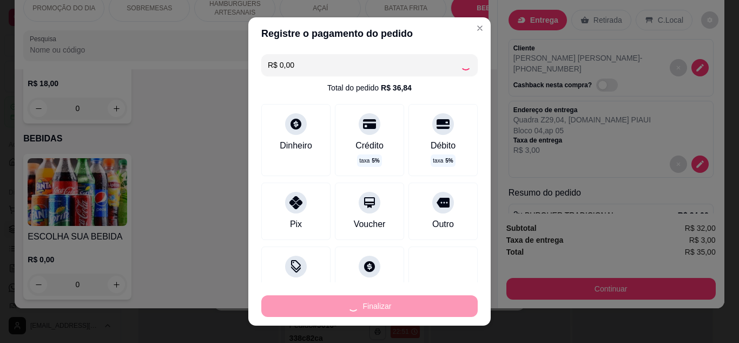
type input "0"
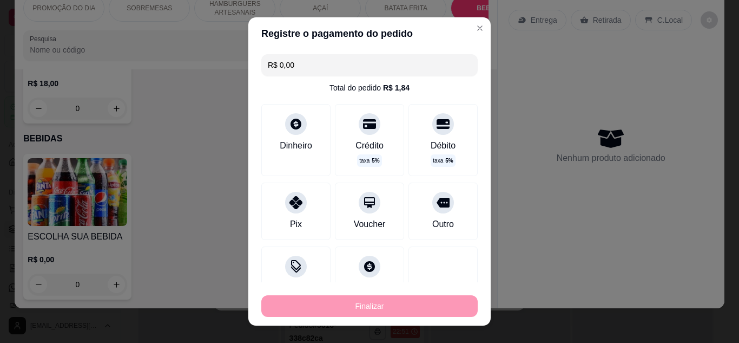
type input "-R$ 35,00"
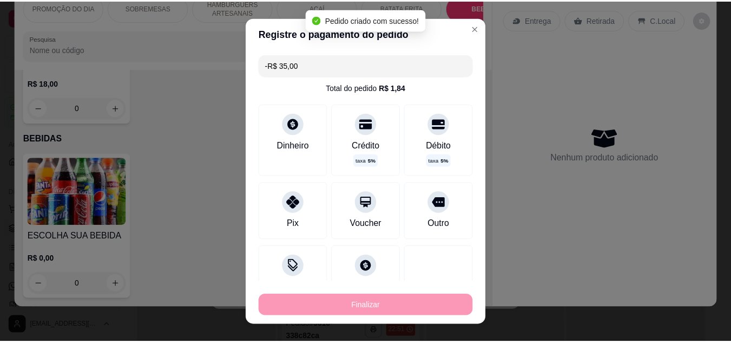
scroll to position [1860, 0]
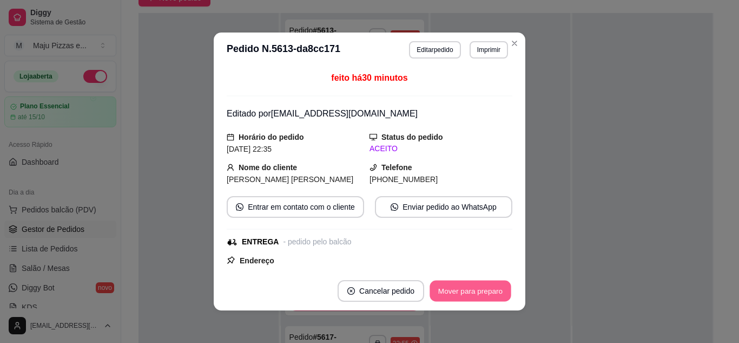
click at [471, 283] on button "Mover para preparo" at bounding box center [470, 290] width 81 height 21
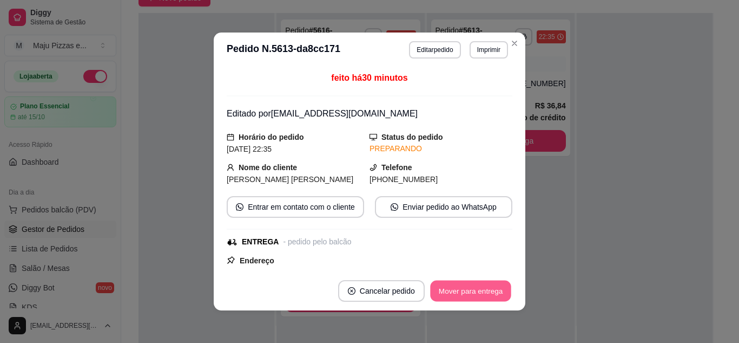
click at [471, 283] on button "Mover para entrega" at bounding box center [470, 290] width 81 height 21
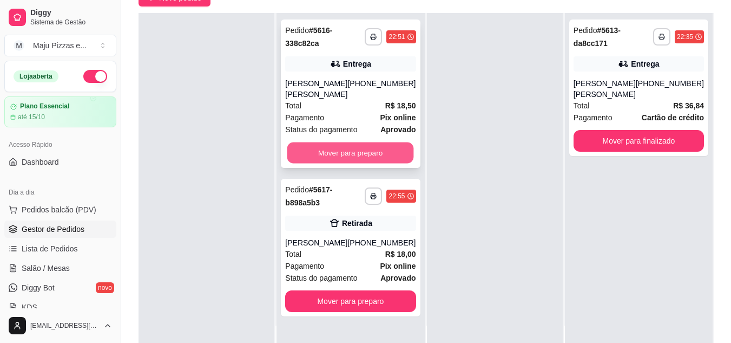
click at [348, 142] on button "Mover para preparo" at bounding box center [350, 152] width 127 height 21
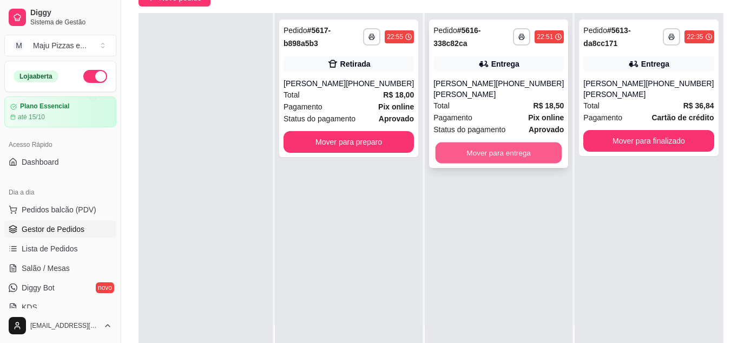
click at [481, 143] on button "Mover para entrega" at bounding box center [499, 152] width 127 height 21
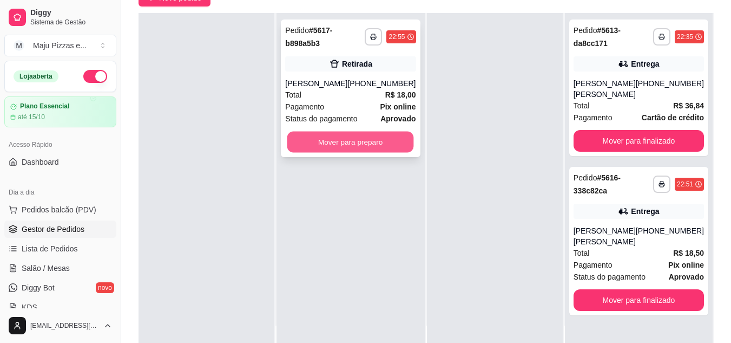
click at [405, 143] on button "Mover para preparo" at bounding box center [350, 142] width 127 height 21
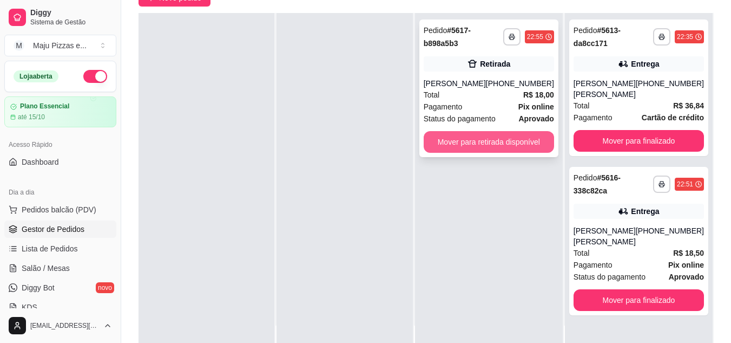
click at [458, 140] on button "Mover para retirada disponível" at bounding box center [489, 142] width 130 height 22
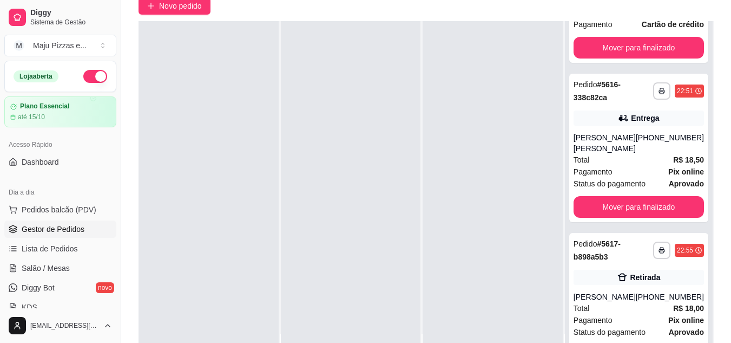
scroll to position [0, 0]
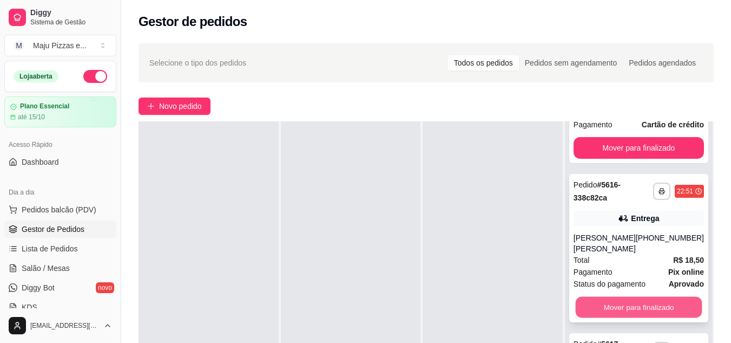
click at [605, 297] on button "Mover para finalizado" at bounding box center [638, 307] width 127 height 21
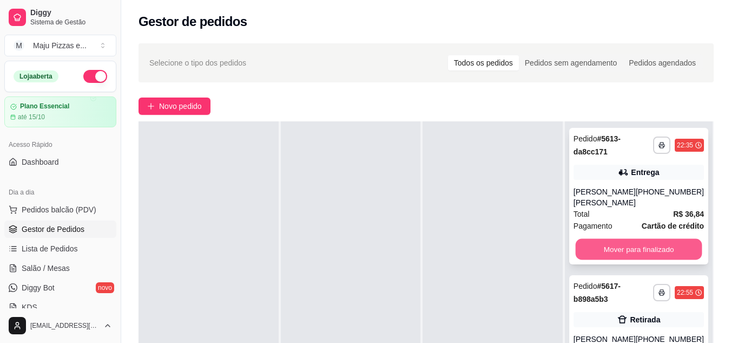
click at [631, 239] on button "Mover para finalizado" at bounding box center [638, 249] width 127 height 21
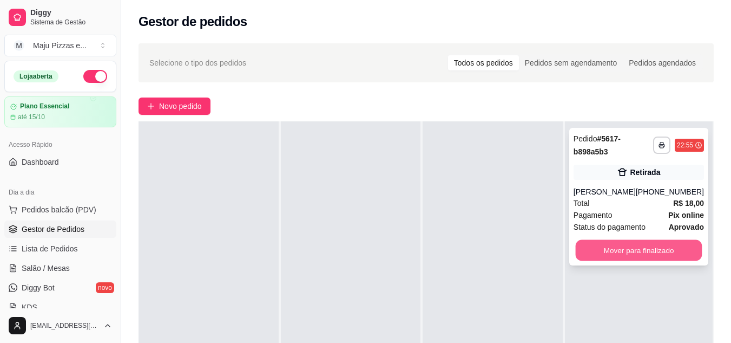
click at [638, 250] on button "Mover para finalizado" at bounding box center [638, 250] width 127 height 21
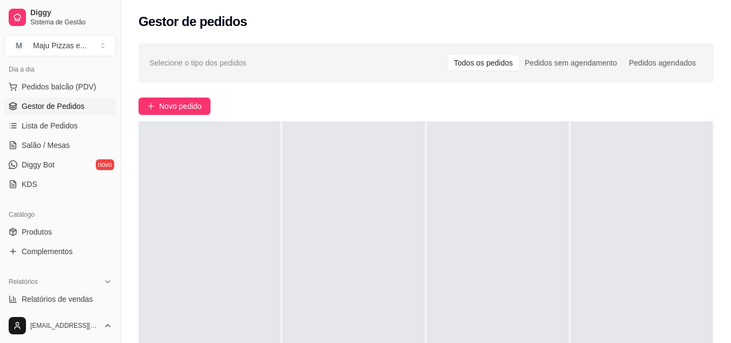
scroll to position [224, 0]
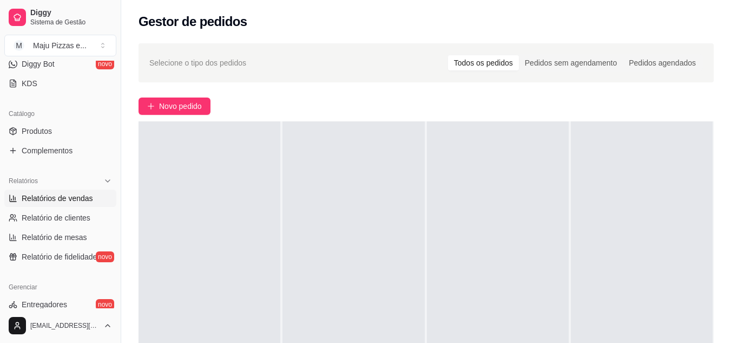
click at [77, 201] on span "Relatórios de vendas" at bounding box center [57, 198] width 71 height 11
select select "ALL"
select select "0"
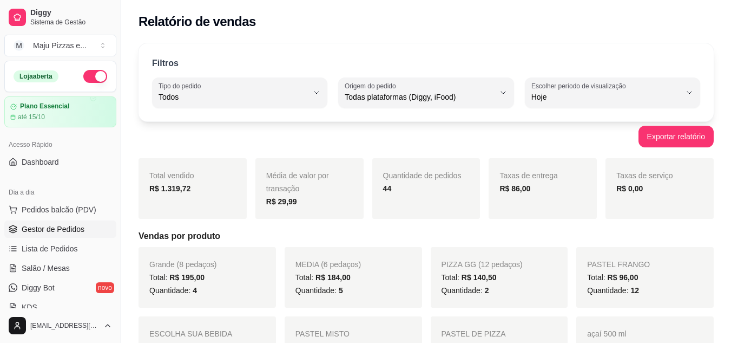
click at [82, 227] on span "Gestor de Pedidos" at bounding box center [53, 229] width 63 height 11
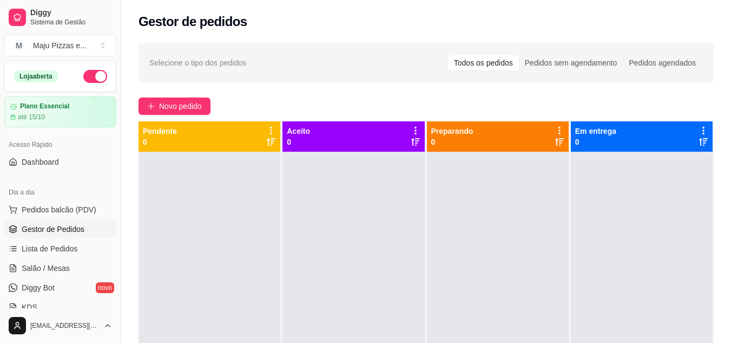
click at [83, 77] on button "button" at bounding box center [95, 76] width 24 height 13
